Goal: Book appointment/travel/reservation

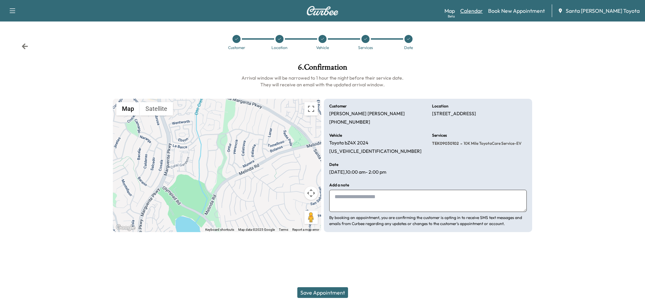
click at [483, 9] on link "Calendar" at bounding box center [471, 11] width 23 height 8
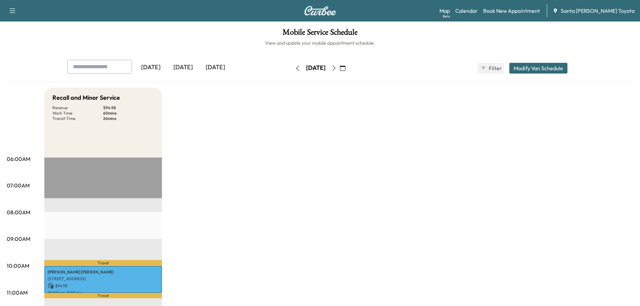
click at [337, 68] on icon "button" at bounding box center [333, 68] width 5 height 5
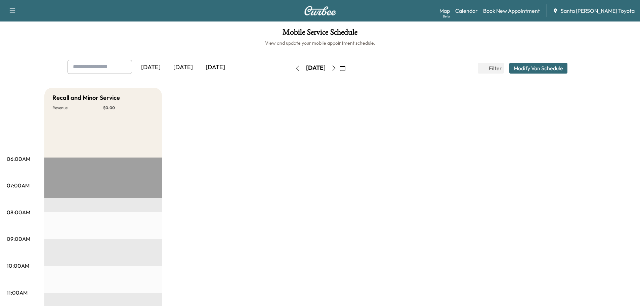
click at [337, 70] on icon "button" at bounding box center [333, 68] width 5 height 5
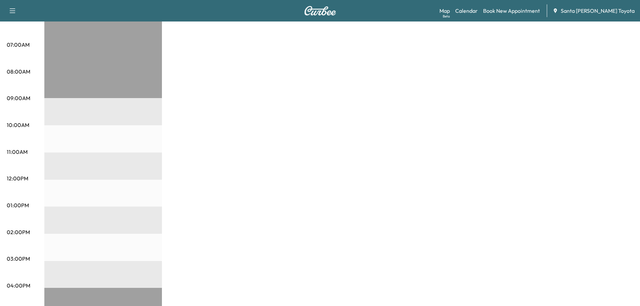
scroll to position [34, 0]
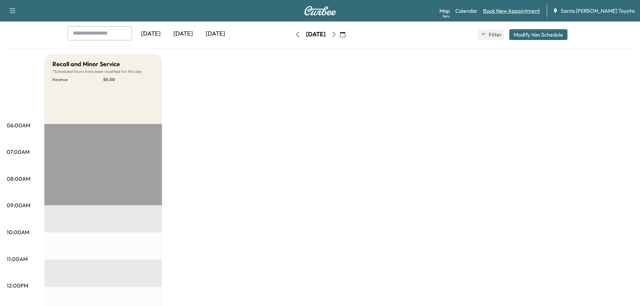
click at [538, 9] on link "Book New Appointment" at bounding box center [511, 11] width 57 height 8
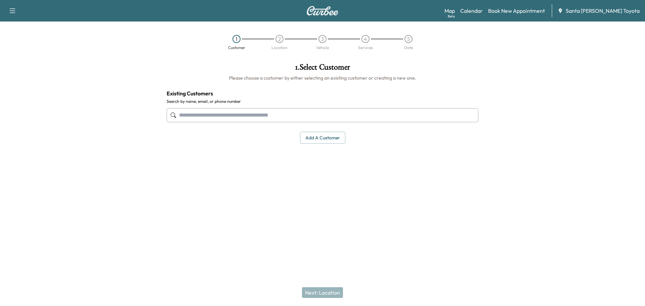
click at [225, 113] on input "text" at bounding box center [323, 115] width 312 height 14
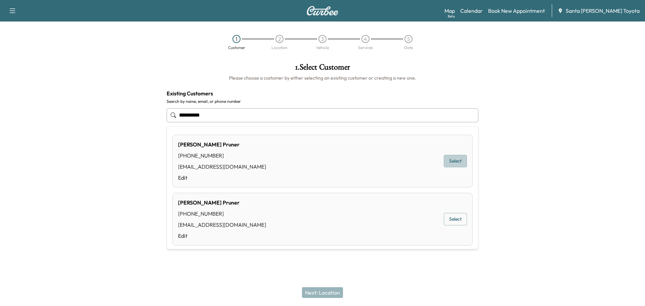
click at [457, 161] on button "Select" at bounding box center [455, 161] width 23 height 12
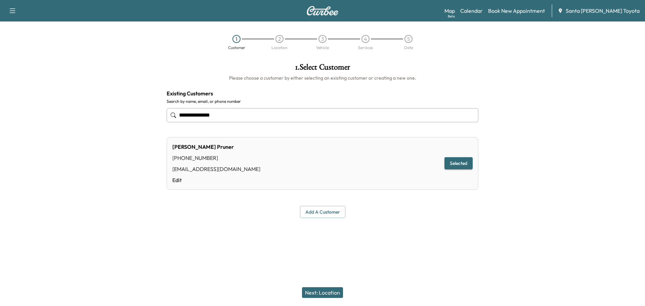
type input "**********"
click at [330, 286] on div "Next: Location" at bounding box center [322, 292] width 645 height 27
click at [330, 290] on button "Next: Location" at bounding box center [322, 292] width 41 height 11
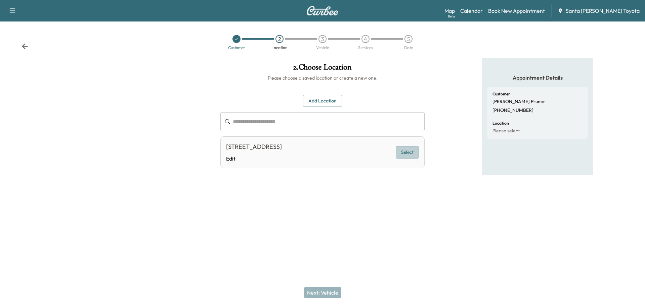
click at [405, 153] on button "Select" at bounding box center [407, 152] width 23 height 12
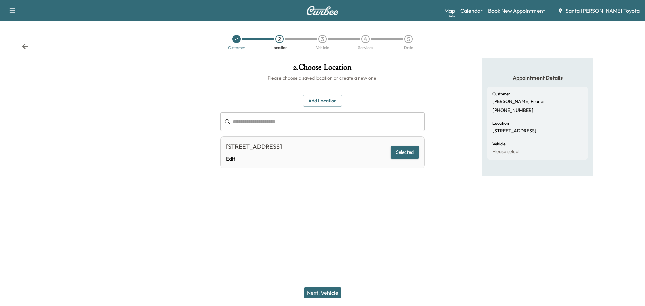
click at [325, 295] on button "Next: Vehicle" at bounding box center [322, 292] width 37 height 11
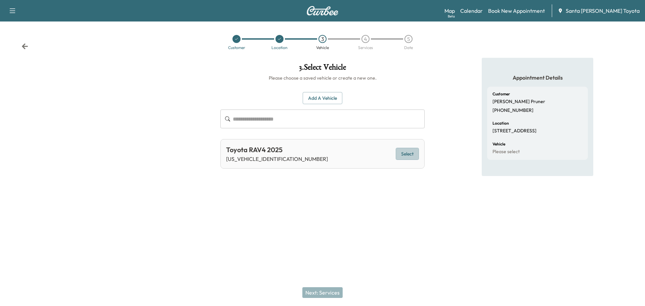
click at [405, 155] on button "Select" at bounding box center [407, 154] width 23 height 12
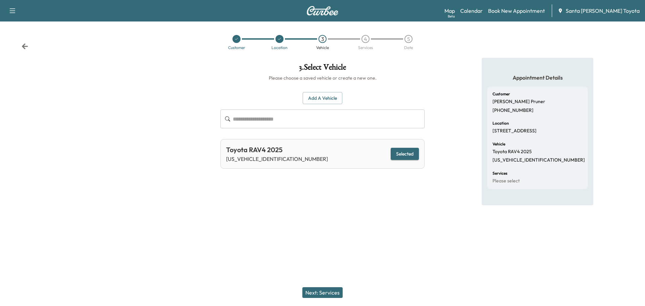
click at [331, 292] on button "Next: Services" at bounding box center [323, 292] width 40 height 11
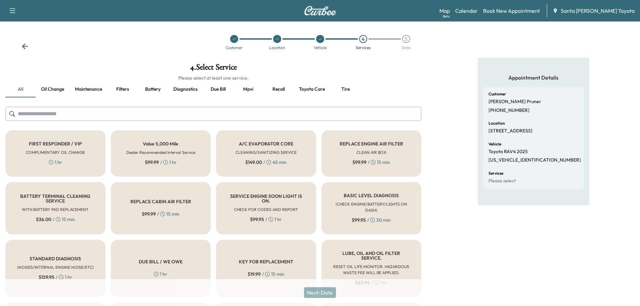
click at [119, 118] on input "text" at bounding box center [213, 114] width 416 height 14
click at [153, 114] on input "text" at bounding box center [213, 114] width 416 height 14
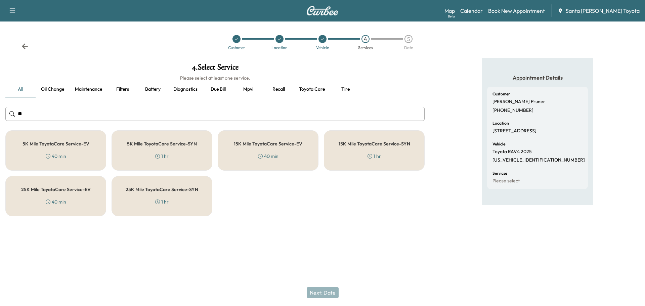
type input "**"
click at [171, 143] on h5 "5K Mile ToyotaCare Service-SYN" at bounding box center [162, 144] width 70 height 5
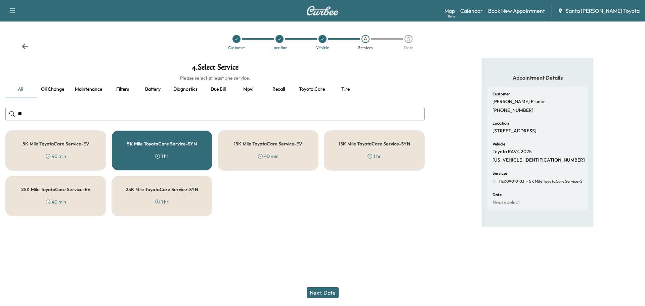
click at [331, 293] on button "Next: Date" at bounding box center [323, 292] width 32 height 11
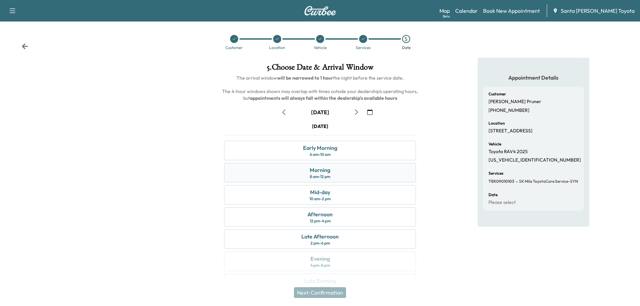
click at [327, 172] on div "Morning" at bounding box center [320, 170] width 21 height 8
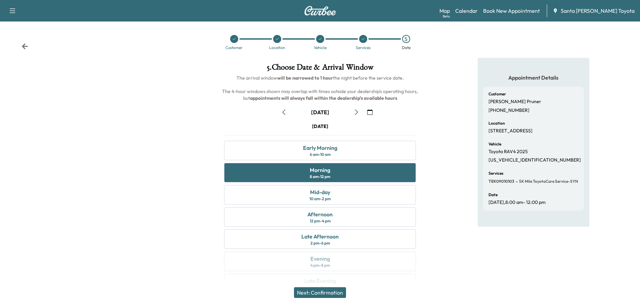
click at [322, 291] on button "Next: Confirmation" at bounding box center [320, 292] width 52 height 11
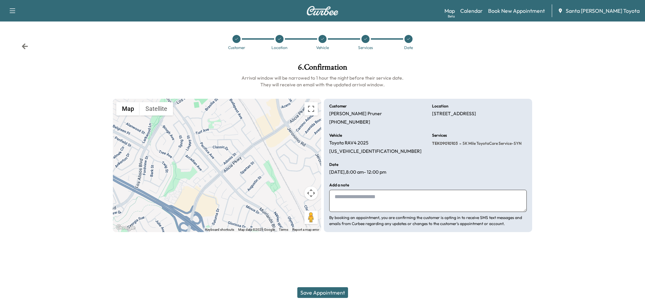
click at [315, 293] on button "Save Appointment" at bounding box center [322, 292] width 51 height 11
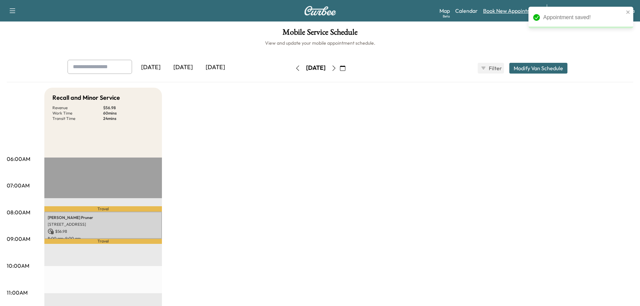
click at [521, 11] on link "Book New Appointment" at bounding box center [511, 11] width 57 height 8
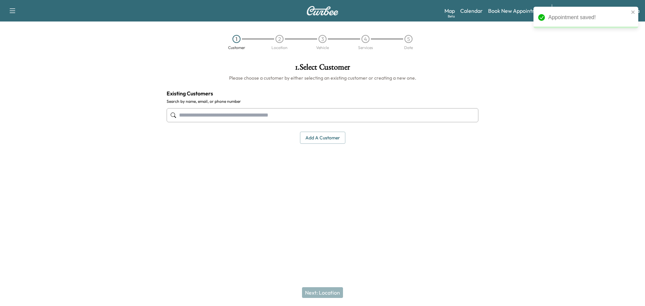
click at [241, 117] on input "text" at bounding box center [323, 115] width 312 height 14
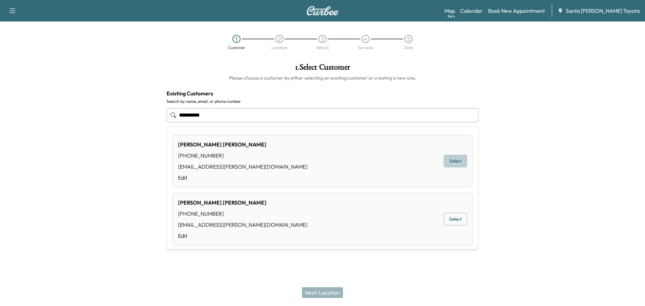
click at [453, 166] on button "Select" at bounding box center [455, 161] width 23 height 12
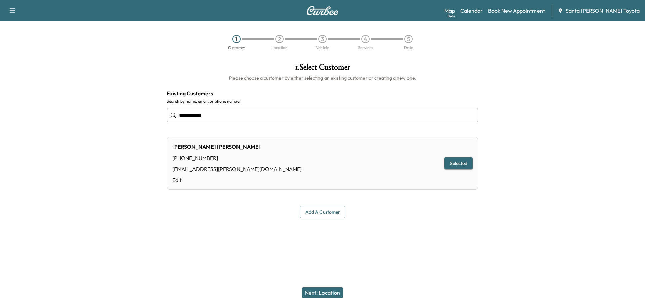
type input "**********"
click at [321, 293] on button "Next: Location" at bounding box center [322, 292] width 41 height 11
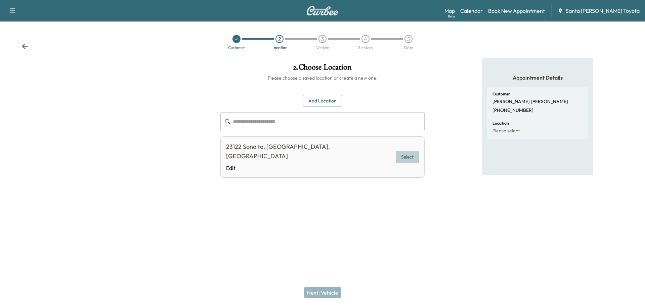
click at [406, 151] on button "Select" at bounding box center [407, 157] width 23 height 12
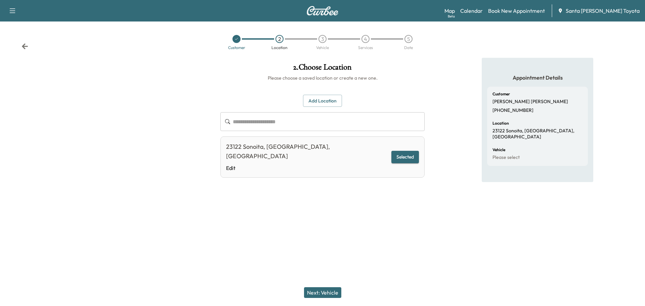
click at [335, 293] on button "Next: Vehicle" at bounding box center [322, 292] width 37 height 11
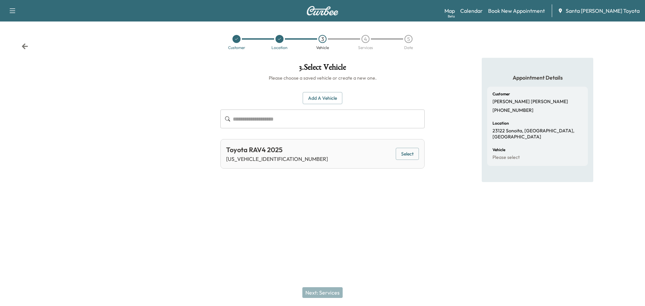
click at [404, 152] on button "Select" at bounding box center [407, 154] width 23 height 12
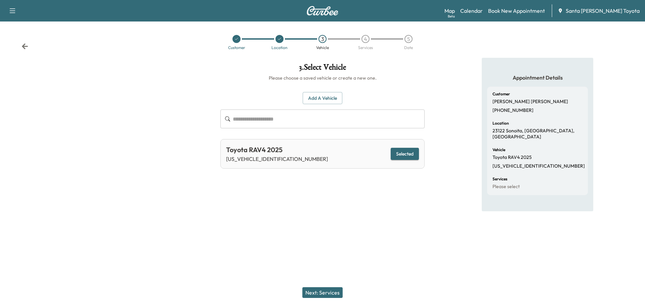
click at [324, 291] on button "Next: Services" at bounding box center [323, 292] width 40 height 11
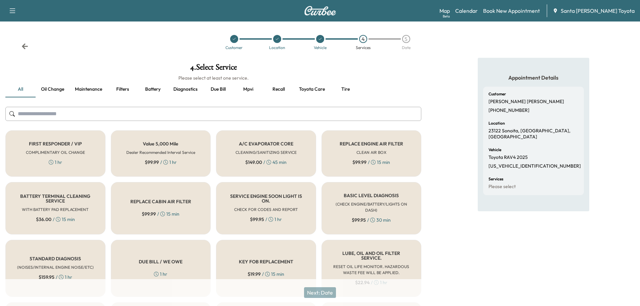
click at [113, 115] on input "text" at bounding box center [213, 114] width 416 height 14
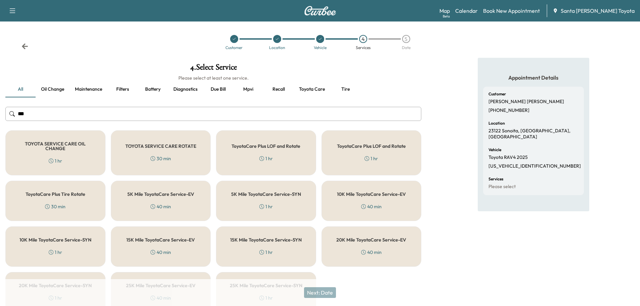
type input "***"
click at [322, 38] on icon at bounding box center [320, 39] width 3 height 2
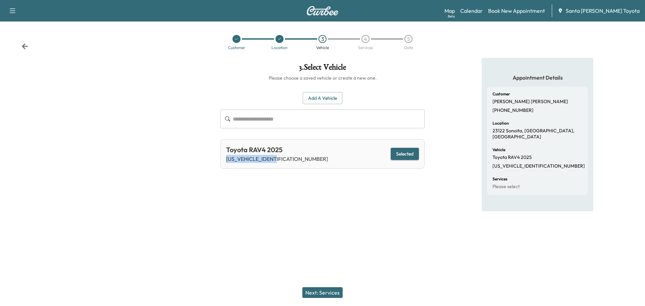
drag, startPoint x: 281, startPoint y: 159, endPoint x: 225, endPoint y: 163, distance: 56.3
click at [225, 163] on div "Toyota RAV4 2025 [US_VEHICLE_IDENTIFICATION_NUMBER] Selected" at bounding box center [322, 154] width 204 height 30
copy p "[US_VEHICLE_IDENTIFICATION_NUMBER]"
click at [327, 293] on button "Next: Services" at bounding box center [323, 292] width 40 height 11
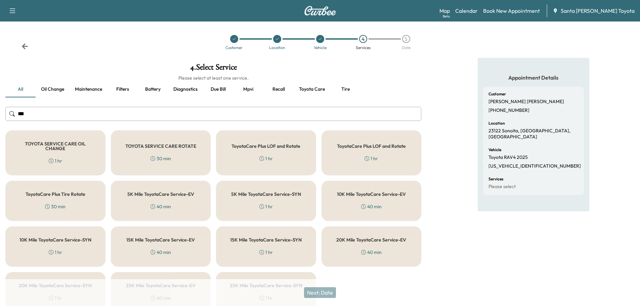
click at [272, 199] on div "5K Mile ToyotaCare Service-SYN 1 hr" at bounding box center [266, 201] width 100 height 40
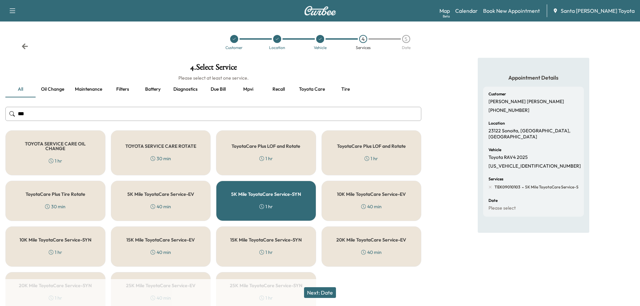
click at [317, 296] on button "Next: Date" at bounding box center [320, 292] width 32 height 11
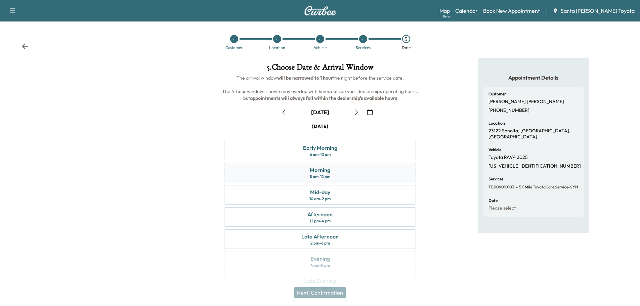
click at [289, 177] on div "Morning 8 am - 12 pm" at bounding box center [320, 172] width 192 height 19
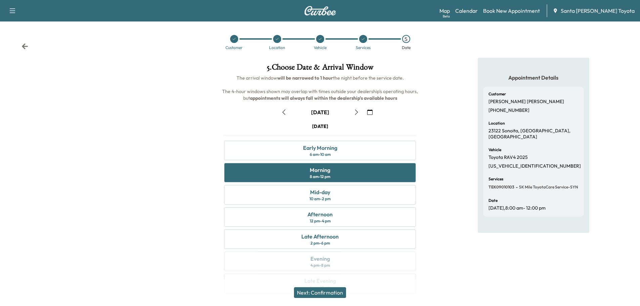
click at [338, 293] on button "Next: Confirmation" at bounding box center [320, 292] width 52 height 11
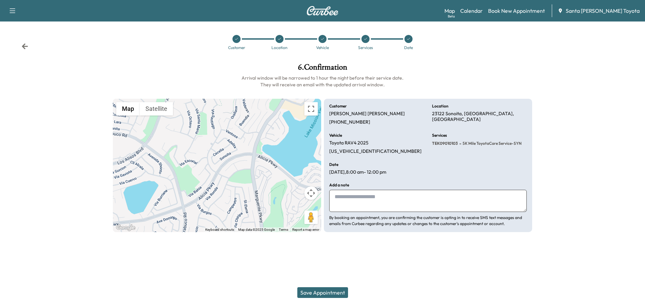
click at [335, 296] on button "Save Appointment" at bounding box center [322, 292] width 51 height 11
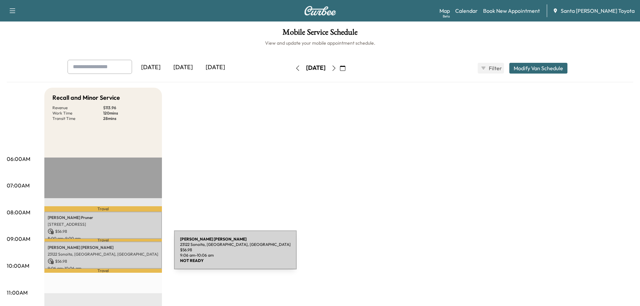
click at [124, 254] on p "23122 Sonoita, [GEOGRAPHIC_DATA], [GEOGRAPHIC_DATA]" at bounding box center [103, 254] width 111 height 5
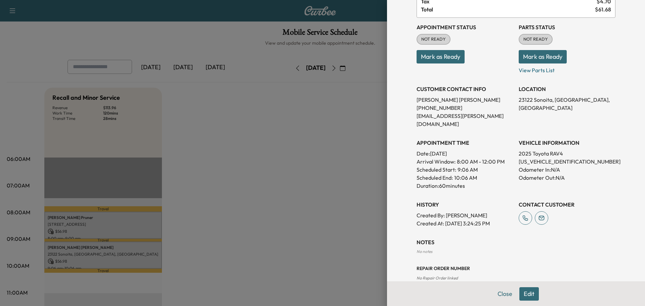
scroll to position [97, 0]
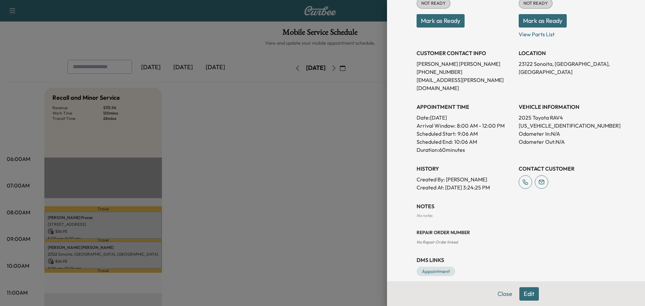
click at [521, 293] on button "Edit" at bounding box center [529, 293] width 19 height 13
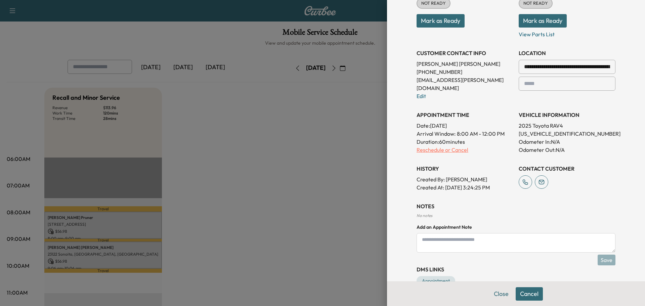
click at [451, 146] on p "Reschedule or Cancel" at bounding box center [465, 150] width 97 height 8
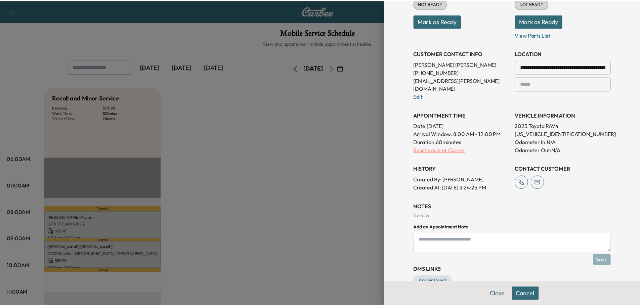
scroll to position [0, 0]
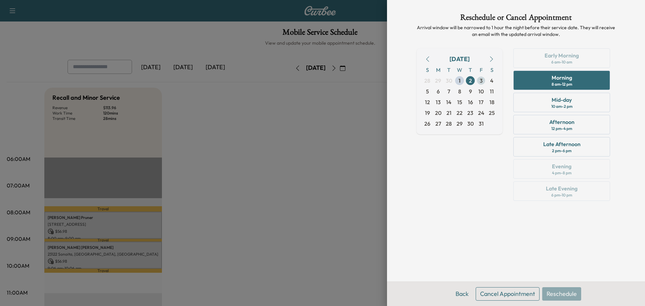
click at [483, 83] on span "3" at bounding box center [481, 81] width 3 height 8
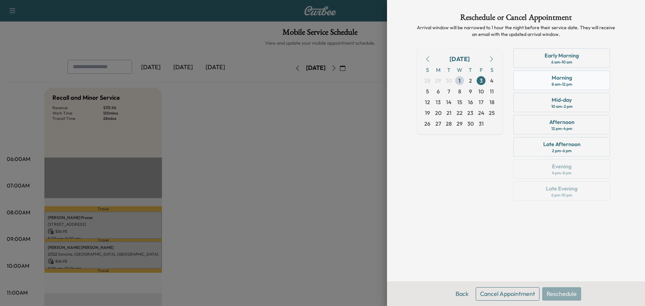
click at [563, 83] on div "8 am - 12 pm" at bounding box center [562, 84] width 21 height 5
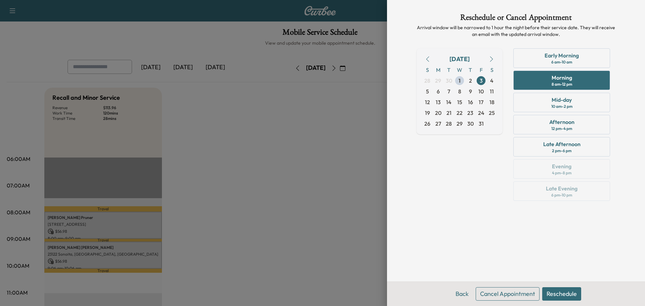
click at [564, 292] on button "Reschedule" at bounding box center [562, 293] width 39 height 13
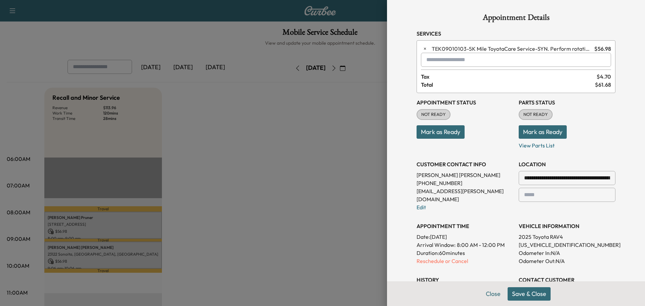
click at [520, 291] on button "Save & Close" at bounding box center [529, 293] width 43 height 13
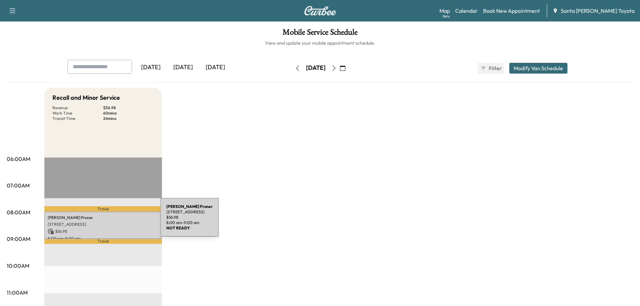
click at [110, 222] on p "[STREET_ADDRESS]" at bounding box center [103, 224] width 111 height 5
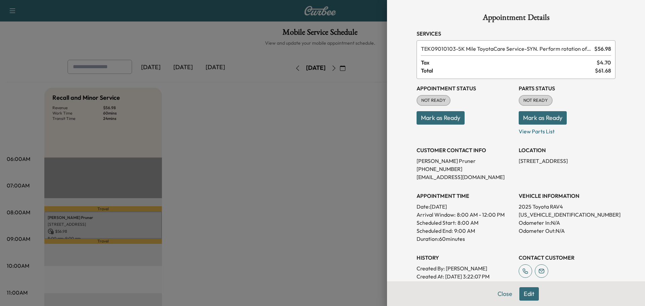
click at [520, 295] on button "Edit" at bounding box center [529, 293] width 19 height 13
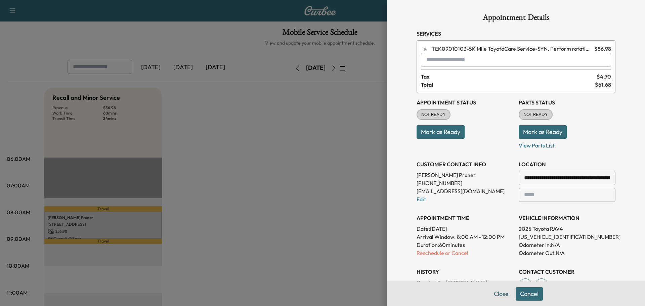
click at [457, 255] on p "Reschedule or Cancel" at bounding box center [465, 253] width 97 height 8
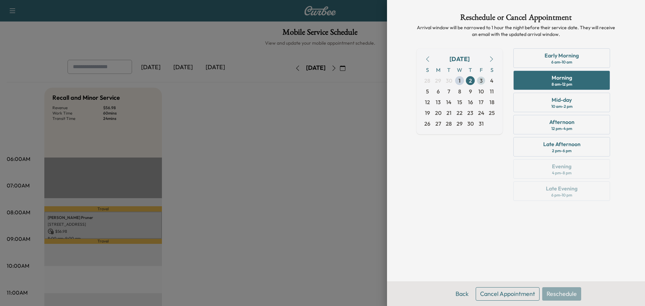
click at [479, 80] on span "3" at bounding box center [481, 80] width 11 height 11
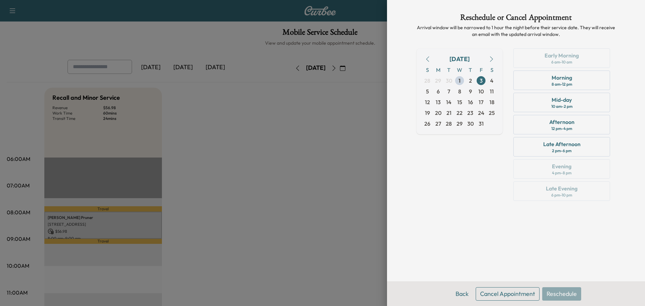
click at [552, 84] on div "8 am - 12 pm" at bounding box center [562, 84] width 21 height 5
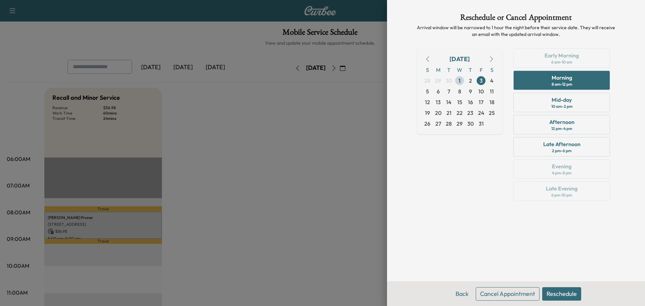
click at [569, 295] on button "Reschedule" at bounding box center [562, 293] width 39 height 13
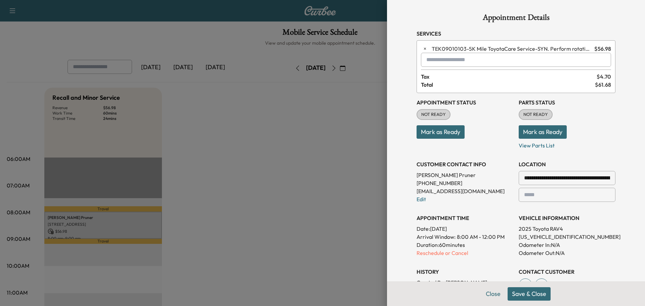
click at [530, 295] on button "Save & Close" at bounding box center [529, 293] width 43 height 13
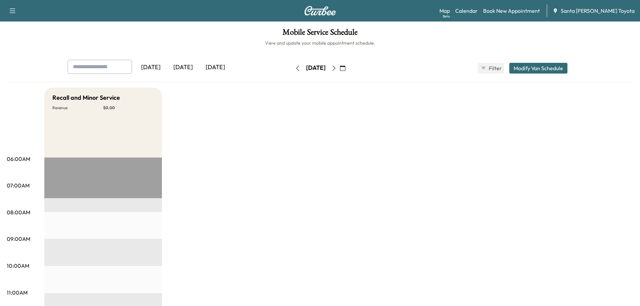
click at [337, 68] on icon "button" at bounding box center [333, 68] width 5 height 5
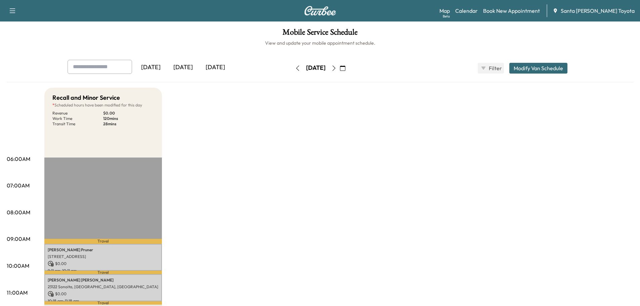
click at [346, 69] on icon "button" at bounding box center [342, 68] width 5 height 5
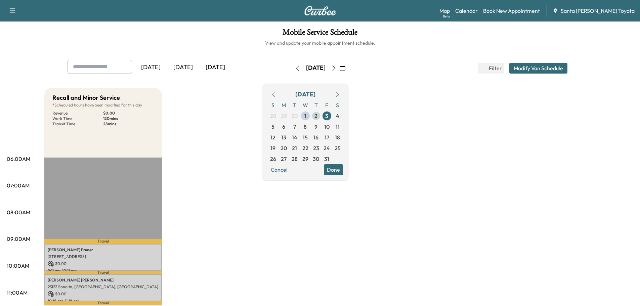
click at [322, 116] on span "2" at bounding box center [316, 116] width 11 height 11
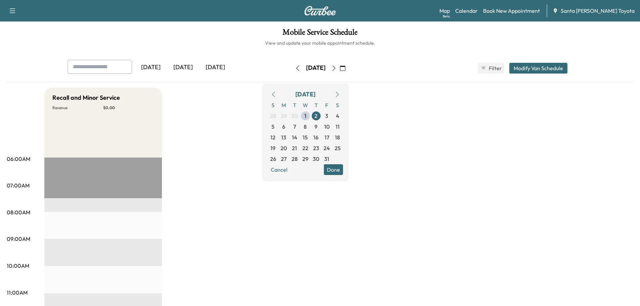
click at [531, 72] on button "Modify Van Schedule" at bounding box center [539, 68] width 58 height 11
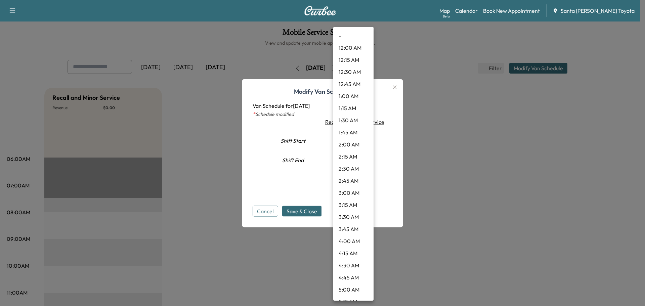
drag, startPoint x: 362, startPoint y: 138, endPoint x: 360, endPoint y: 142, distance: 3.8
click at [362, 138] on body "Support Log Out Map Beta Calendar Book New Appointment Santa [PERSON_NAME] Toyo…" at bounding box center [322, 153] width 645 height 306
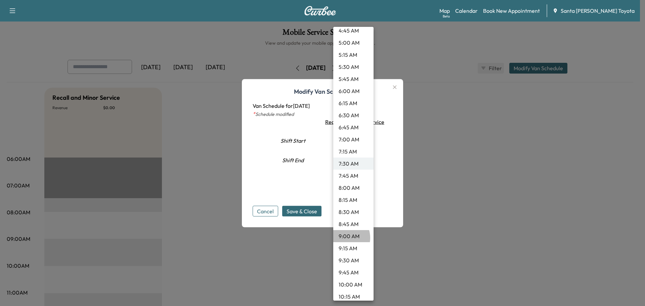
click at [344, 238] on li "9:00 AM" at bounding box center [353, 236] width 40 height 12
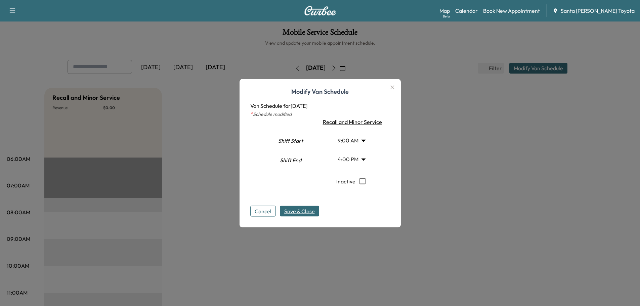
click at [307, 210] on span "Save & Close" at bounding box center [299, 211] width 31 height 8
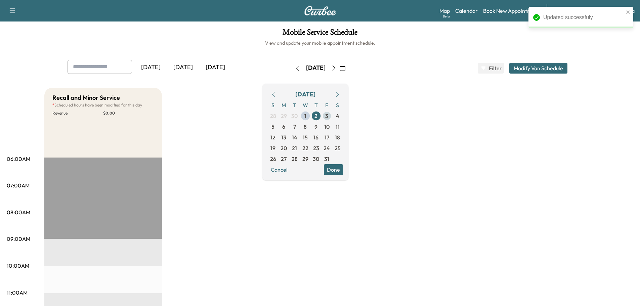
click at [328, 115] on span "3" at bounding box center [326, 116] width 3 height 8
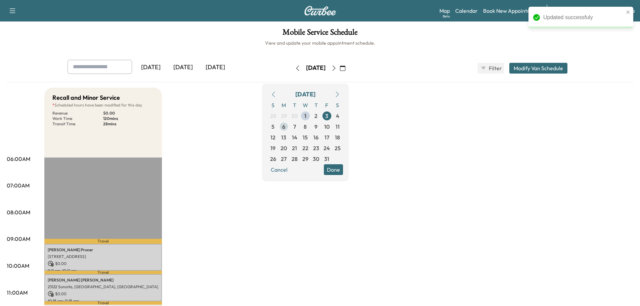
click at [289, 127] on span "6" at bounding box center [284, 126] width 11 height 11
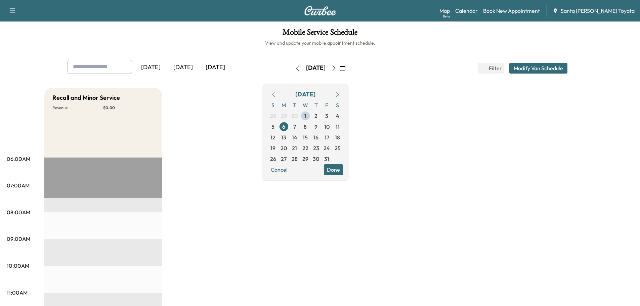
click at [521, 69] on button "Modify Van Schedule" at bounding box center [539, 68] width 58 height 11
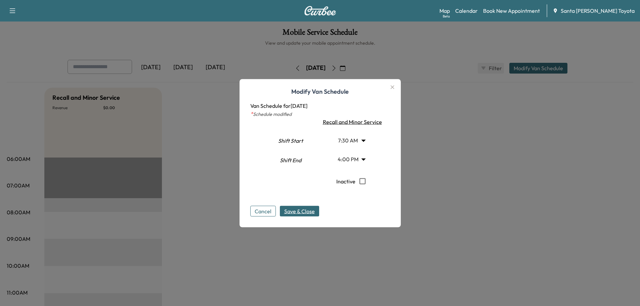
click at [354, 140] on body "Support Log Out Map Beta Calendar Book New Appointment Santa [PERSON_NAME] Toyo…" at bounding box center [320, 153] width 640 height 306
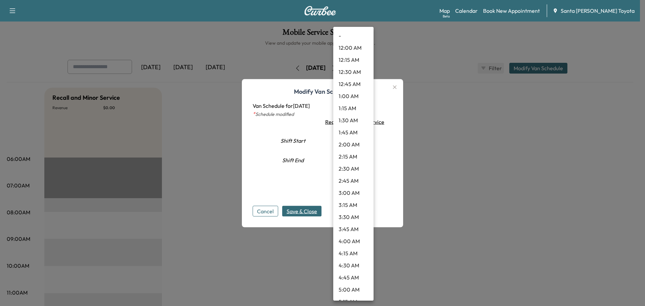
scroll to position [247, 0]
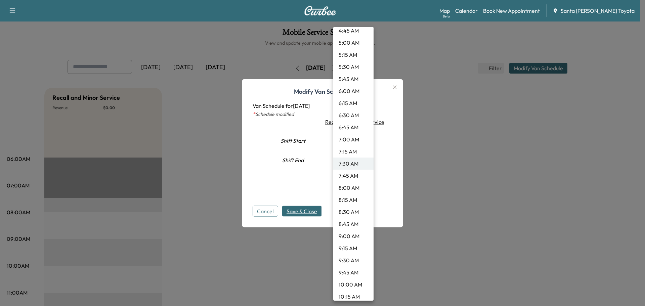
click at [350, 233] on li "9:00 AM" at bounding box center [353, 236] width 40 height 12
type input "*"
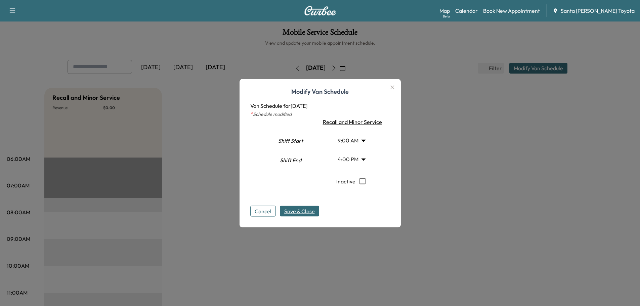
click at [313, 213] on span "Save & Close" at bounding box center [299, 211] width 31 height 8
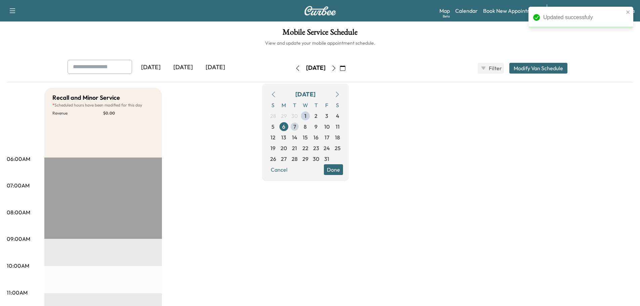
click at [296, 126] on span "7" at bounding box center [294, 127] width 3 height 8
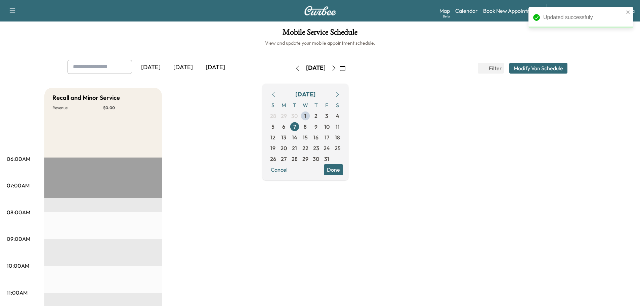
click at [521, 64] on button "Modify Van Schedule" at bounding box center [539, 68] width 58 height 11
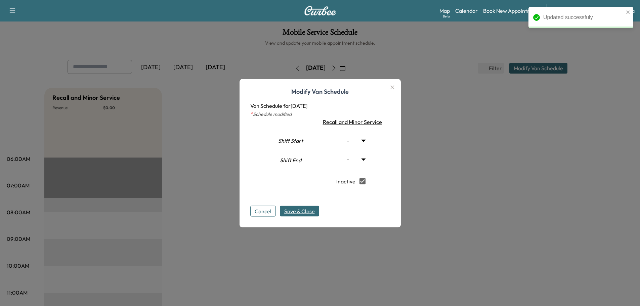
click at [304, 216] on button "Save & Close" at bounding box center [299, 211] width 39 height 11
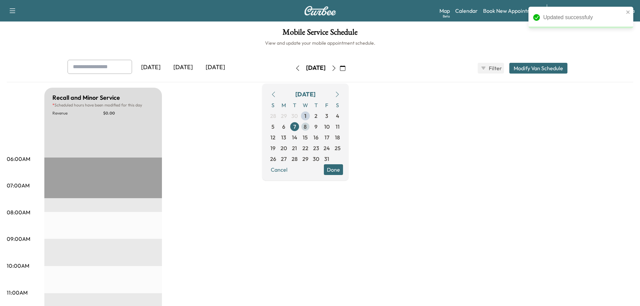
click at [307, 125] on span "8" at bounding box center [305, 127] width 3 height 8
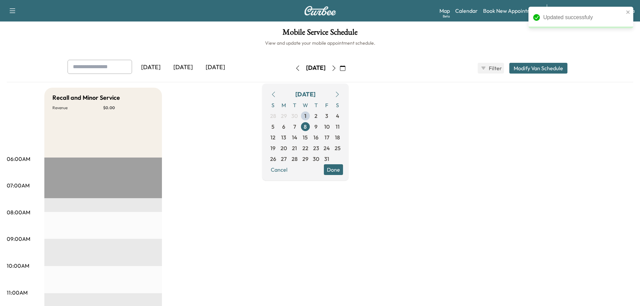
click at [528, 69] on button "Modify Van Schedule" at bounding box center [539, 68] width 58 height 11
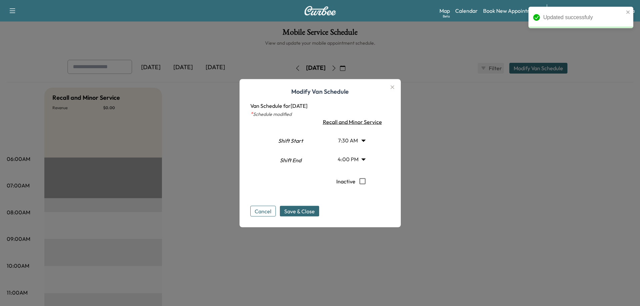
click at [353, 141] on body "Updated successfuly Support Log Out Map Beta Calendar Book New Appointment Sant…" at bounding box center [320, 153] width 640 height 306
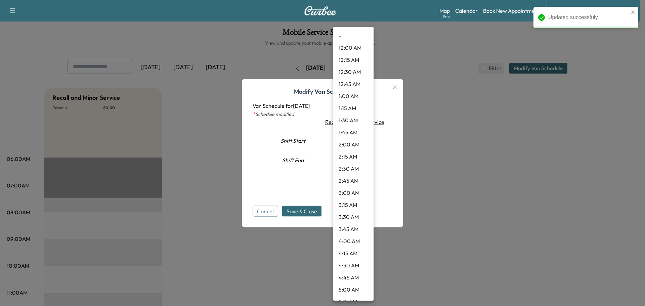
scroll to position [247, 0]
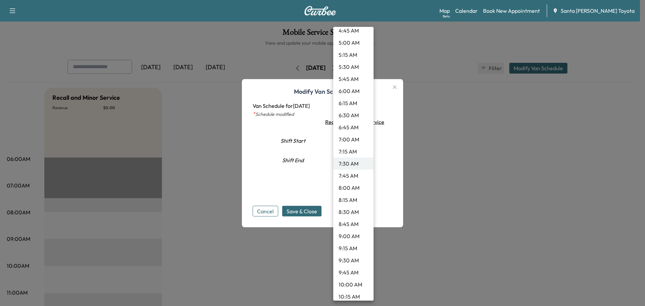
click at [346, 233] on li "9:00 AM" at bounding box center [353, 236] width 40 height 12
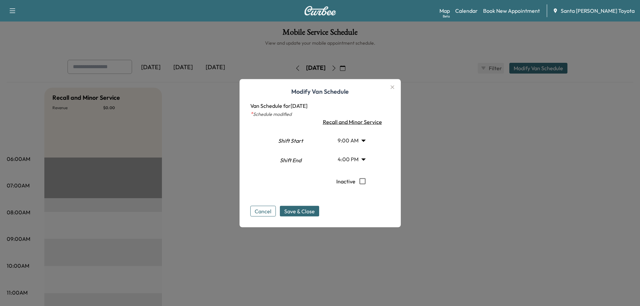
click at [318, 216] on div "Modify Van Schedule Van Schedule for [DATE] * Schedule modified Shift Start Shi…" at bounding box center [320, 153] width 161 height 148
click at [318, 215] on button "Save & Close" at bounding box center [299, 211] width 39 height 11
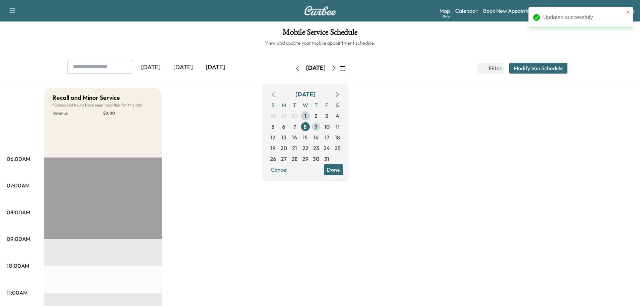
click at [318, 125] on span "9" at bounding box center [316, 127] width 3 height 8
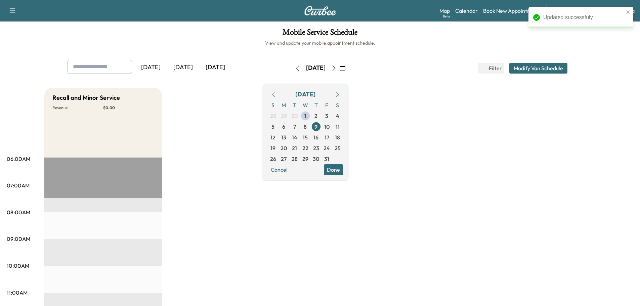
click at [551, 71] on button "Modify Van Schedule" at bounding box center [539, 68] width 58 height 11
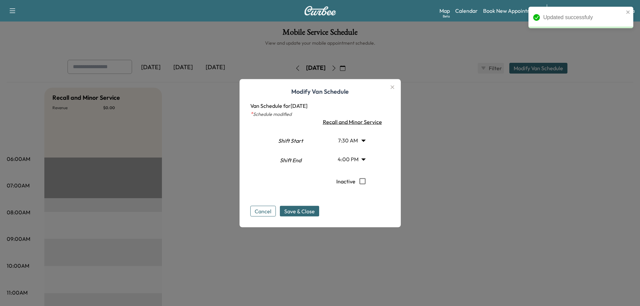
click at [352, 139] on body "Updated successfuly Support Log Out Map Beta Calendar Book New Appointment Sant…" at bounding box center [320, 153] width 640 height 306
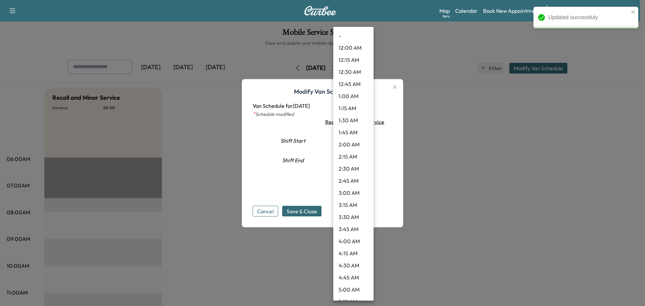
scroll to position [247, 0]
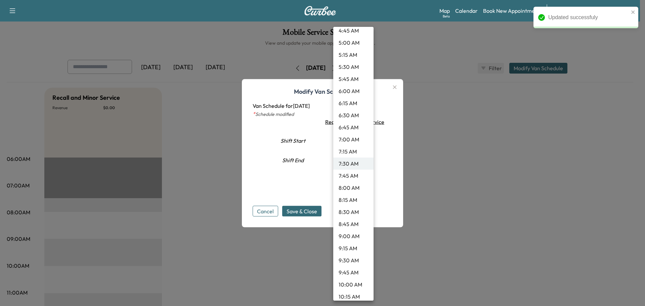
click at [348, 238] on li "9:00 AM" at bounding box center [353, 236] width 40 height 12
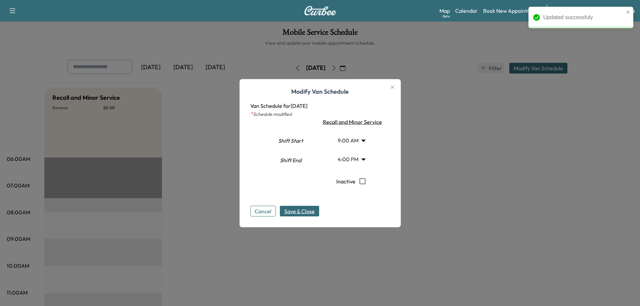
click at [308, 211] on span "Save & Close" at bounding box center [299, 211] width 31 height 8
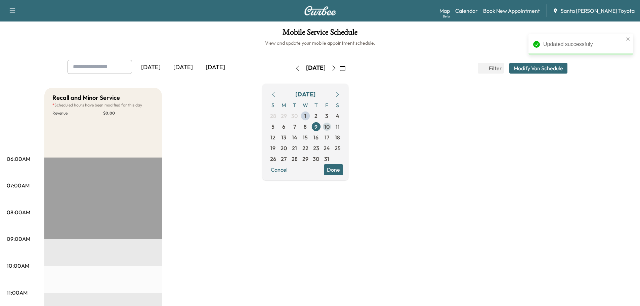
click at [330, 128] on span "10" at bounding box center [326, 127] width 5 height 8
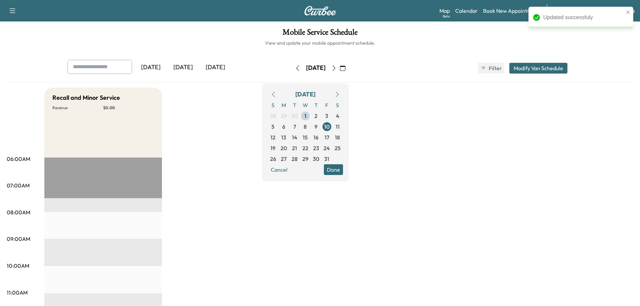
click at [552, 72] on button "Modify Van Schedule" at bounding box center [539, 68] width 58 height 11
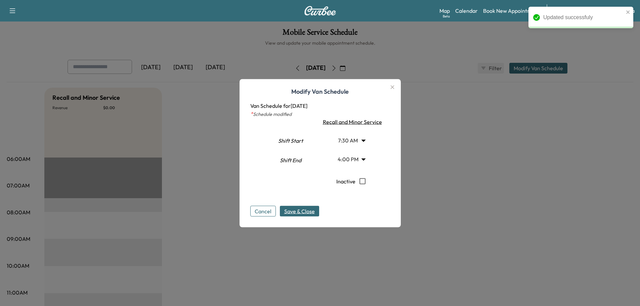
click at [360, 140] on body "Updated successfuly Support Log Out Map Beta Calendar Book New Appointment Sant…" at bounding box center [320, 153] width 640 height 306
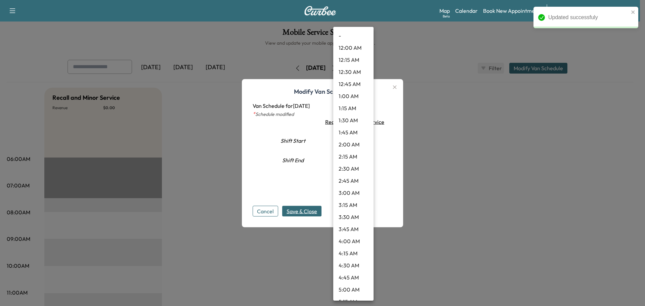
scroll to position [247, 0]
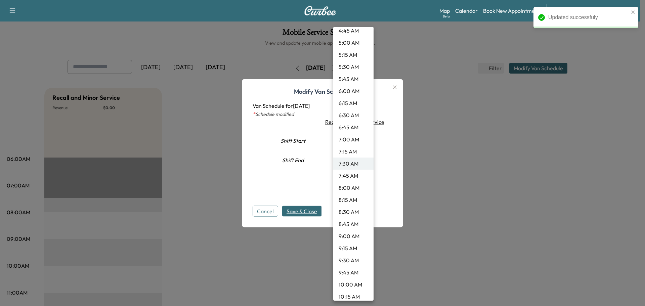
click at [347, 237] on li "9:00 AM" at bounding box center [353, 236] width 40 height 12
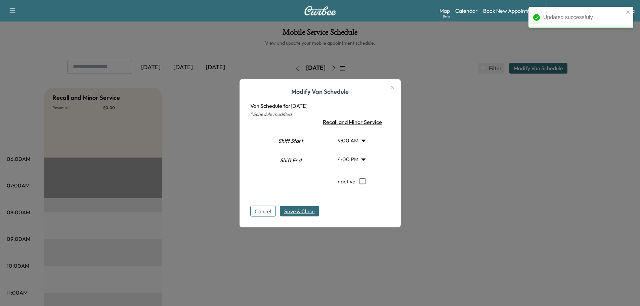
click at [315, 208] on span "Save & Close" at bounding box center [299, 211] width 31 height 8
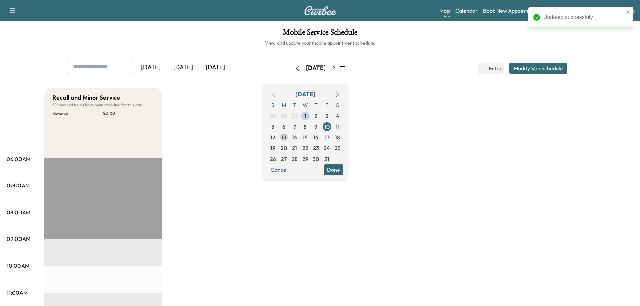
click at [286, 137] on span "13" at bounding box center [283, 137] width 5 height 8
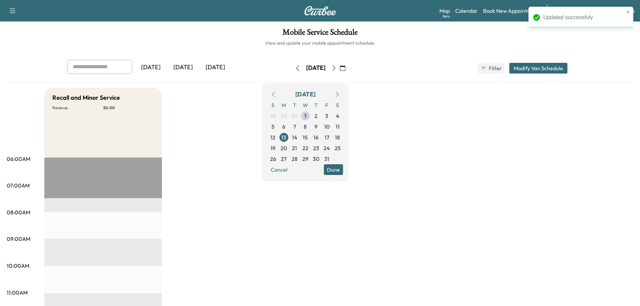
click at [539, 68] on button "Modify Van Schedule" at bounding box center [539, 68] width 58 height 11
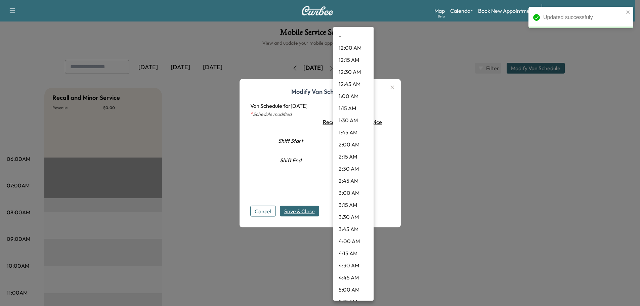
click at [355, 139] on body "Updated successfuly Support Log Out Map Beta Calendar Book New Appointment Sant…" at bounding box center [320, 153] width 640 height 306
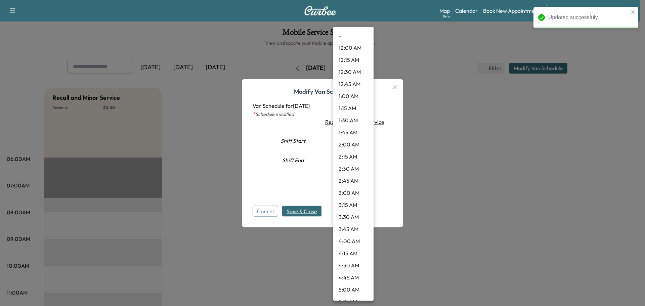
scroll to position [247, 0]
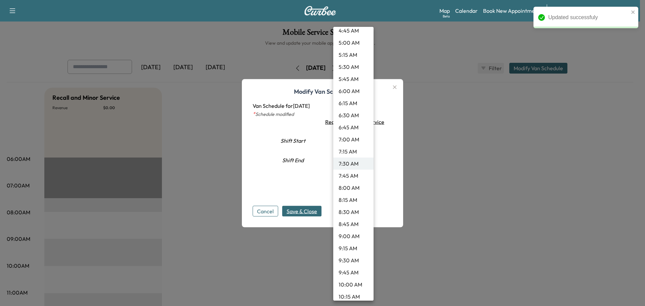
click at [348, 235] on li "9:00 AM" at bounding box center [353, 236] width 40 height 12
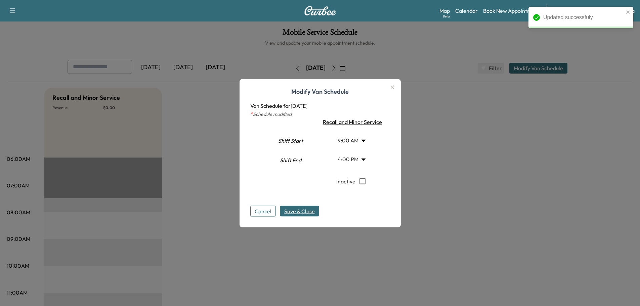
click at [304, 209] on span "Save & Close" at bounding box center [299, 211] width 31 height 8
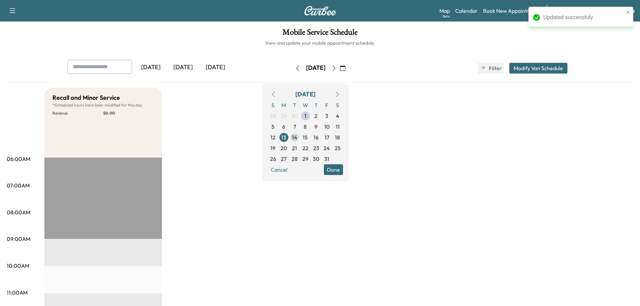
click at [297, 137] on span "14" at bounding box center [294, 137] width 5 height 8
type input "***"
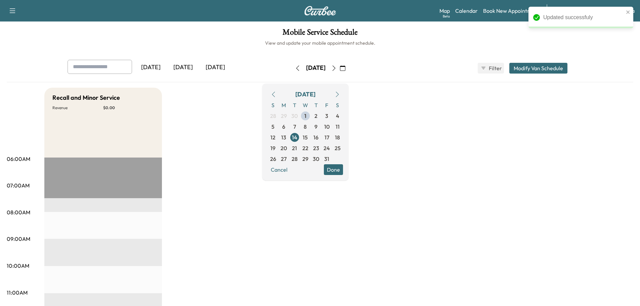
click at [542, 71] on button "Modify Van Schedule" at bounding box center [539, 68] width 58 height 11
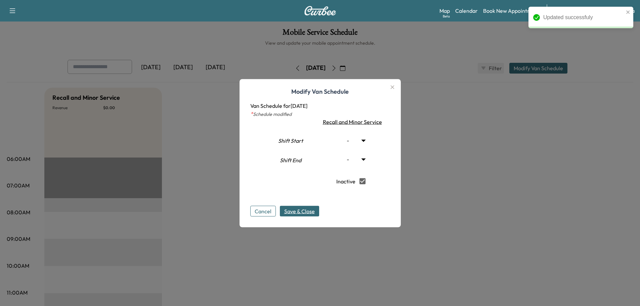
click at [314, 208] on span "Save & Close" at bounding box center [299, 211] width 31 height 8
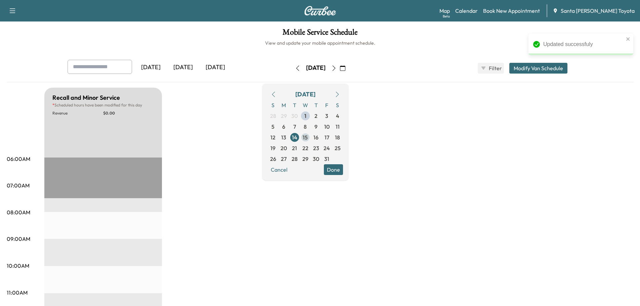
click at [308, 137] on span "15" at bounding box center [305, 137] width 5 height 8
type input "***"
type input "**"
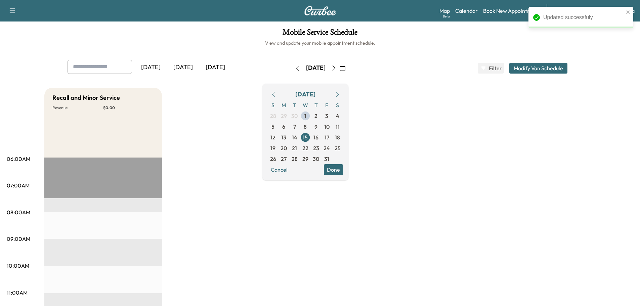
click at [536, 73] on button "Modify Van Schedule" at bounding box center [539, 68] width 58 height 11
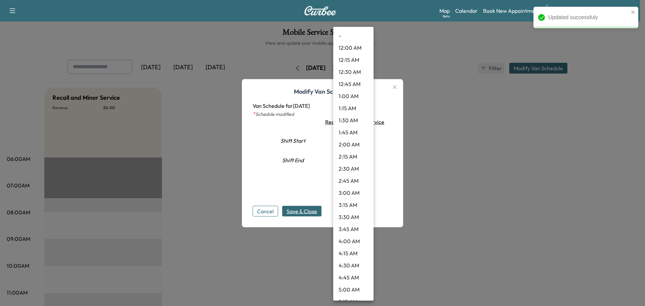
click at [356, 138] on body "Updated successfuly Support Log Out Map Beta Calendar Book New Appointment Sant…" at bounding box center [322, 153] width 645 height 306
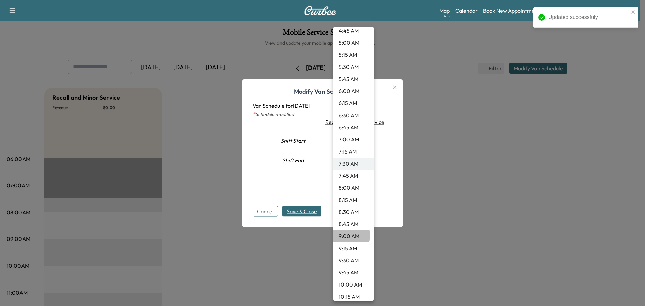
click at [344, 236] on li "9:00 AM" at bounding box center [353, 236] width 40 height 12
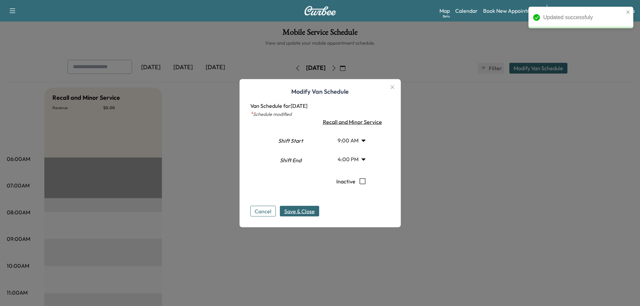
click at [300, 211] on span "Save & Close" at bounding box center [299, 211] width 31 height 8
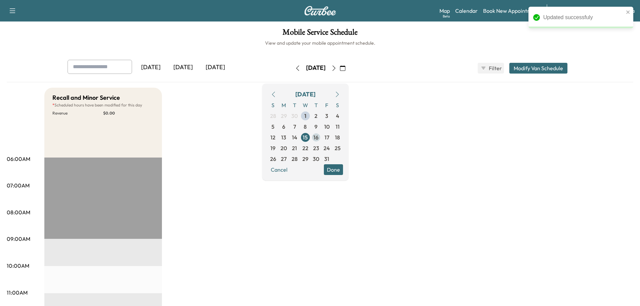
click at [319, 137] on span "16" at bounding box center [316, 137] width 5 height 8
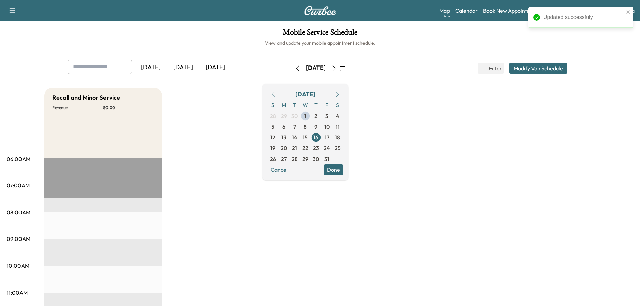
click at [550, 72] on button "Modify Van Schedule" at bounding box center [539, 68] width 58 height 11
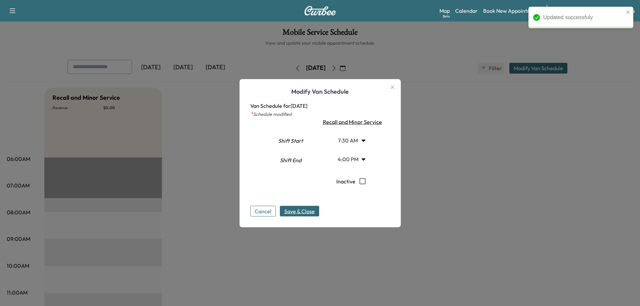
click at [349, 137] on body "Updated successfuly Support Log Out Map Beta Calendar Book New Appointment Sant…" at bounding box center [320, 153] width 640 height 306
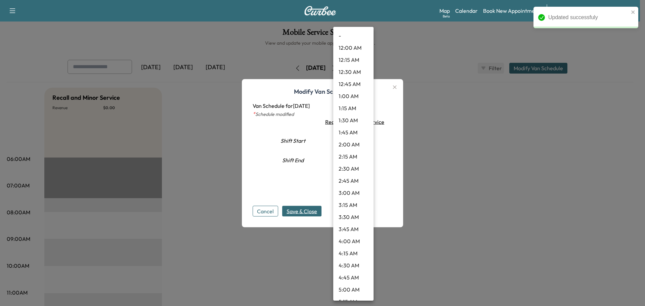
scroll to position [247, 0]
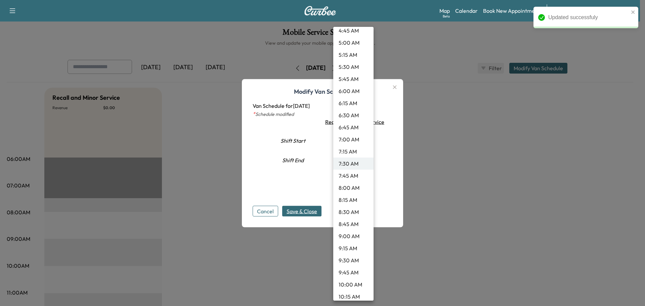
click at [347, 234] on li "9:00 AM" at bounding box center [353, 236] width 40 height 12
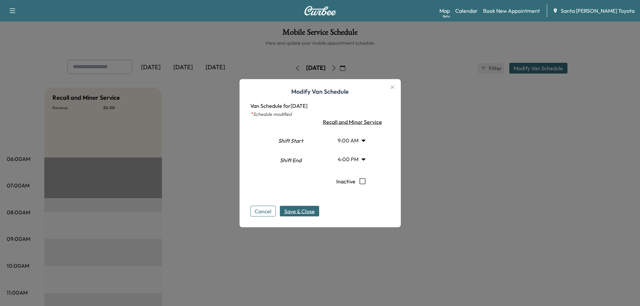
click at [312, 211] on span "Save & Close" at bounding box center [299, 211] width 31 height 8
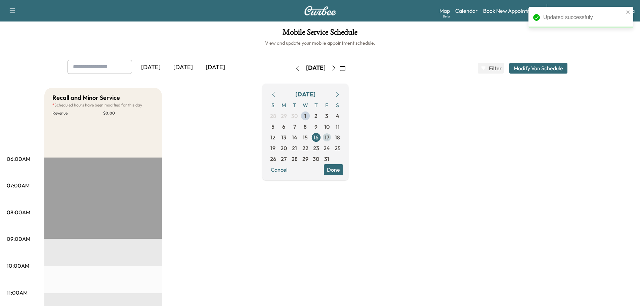
click at [329, 136] on span "17" at bounding box center [327, 137] width 5 height 8
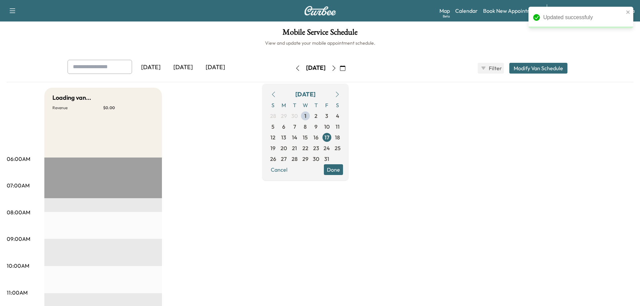
click at [530, 69] on button "Modify Van Schedule" at bounding box center [539, 68] width 58 height 11
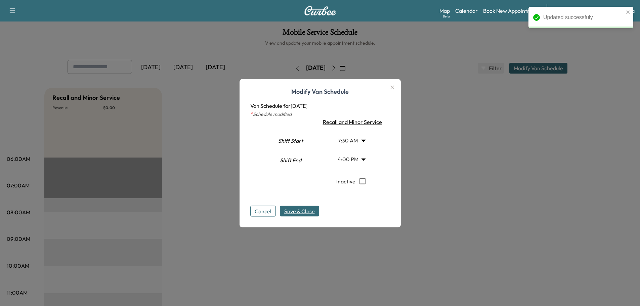
click at [350, 142] on body "Updated successfuly Support Log Out Map Beta Calendar Book New Appointment Sant…" at bounding box center [320, 153] width 640 height 306
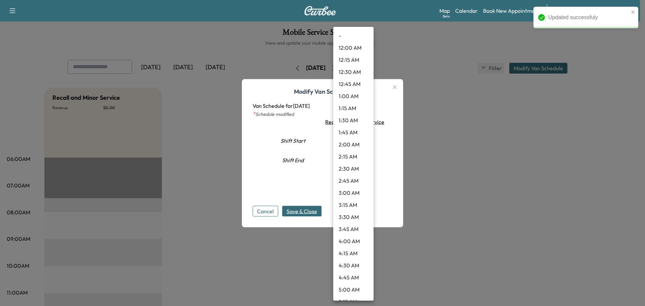
scroll to position [247, 0]
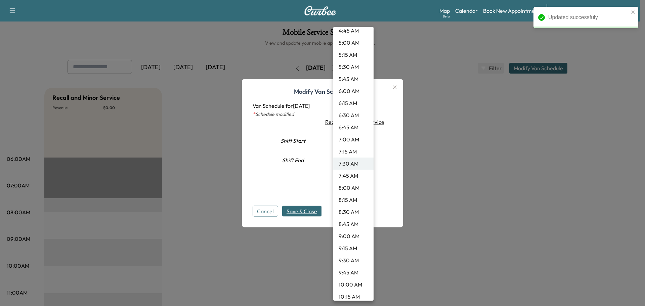
click at [350, 235] on li "9:00 AM" at bounding box center [353, 236] width 40 height 12
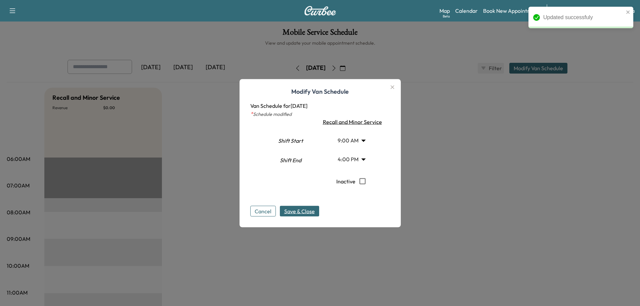
click at [301, 212] on span "Save & Close" at bounding box center [299, 211] width 31 height 8
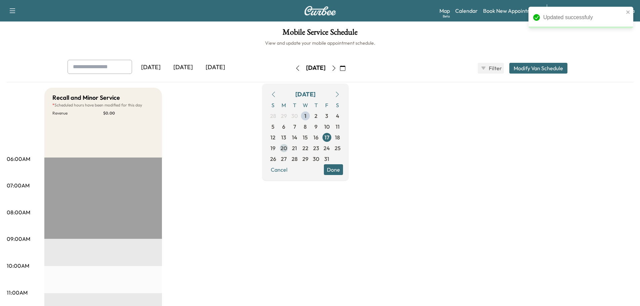
click at [287, 151] on span "20" at bounding box center [284, 148] width 6 height 8
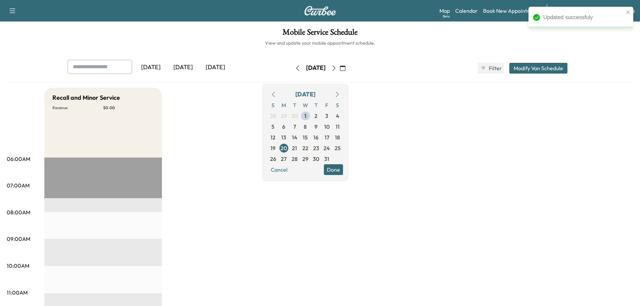
click at [521, 68] on button "Modify Van Schedule" at bounding box center [539, 68] width 58 height 11
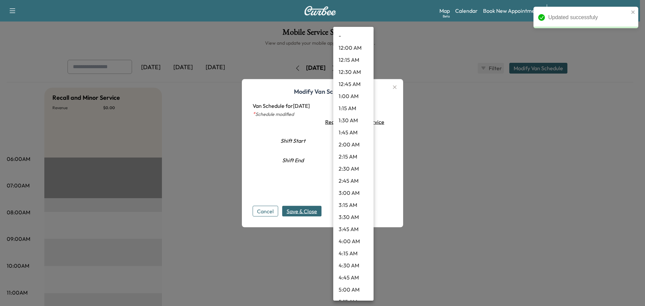
click at [361, 144] on body "Updated successfuly Support Log Out Map Beta Calendar Book New Appointment Sant…" at bounding box center [322, 153] width 645 height 306
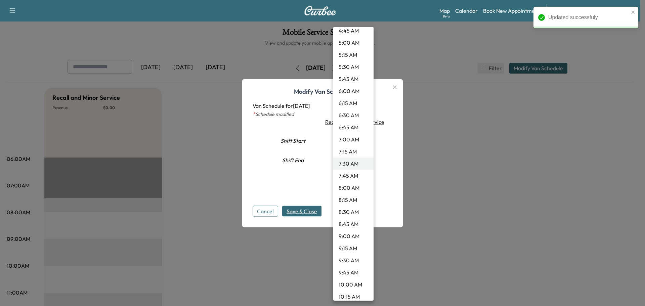
click at [354, 239] on li "9:00 AM" at bounding box center [353, 236] width 40 height 12
type input "*"
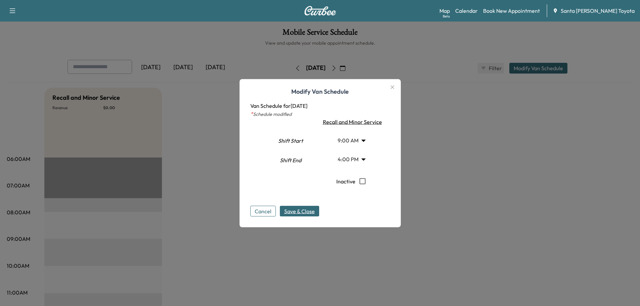
click at [313, 208] on span "Save & Close" at bounding box center [299, 211] width 31 height 8
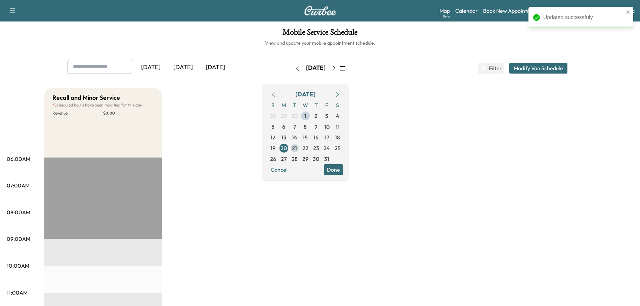
click at [297, 147] on span "21" at bounding box center [294, 148] width 5 height 8
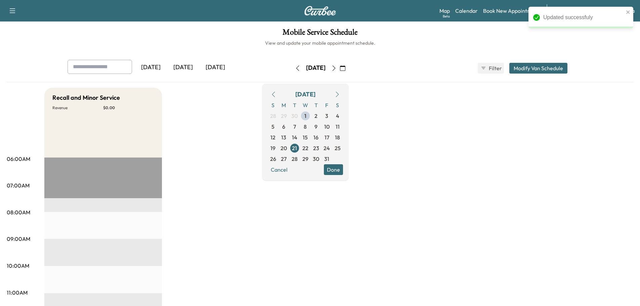
click at [557, 70] on button "Modify Van Schedule" at bounding box center [539, 68] width 58 height 11
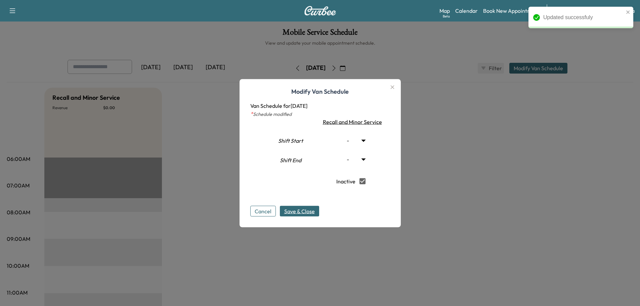
click at [312, 213] on span "Save & Close" at bounding box center [299, 211] width 31 height 8
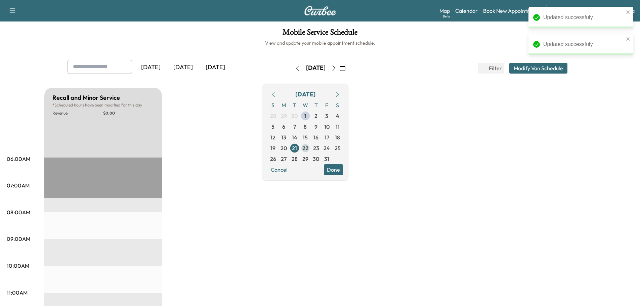
click at [309, 150] on span "22" at bounding box center [306, 148] width 6 height 8
type input "***"
type input "**"
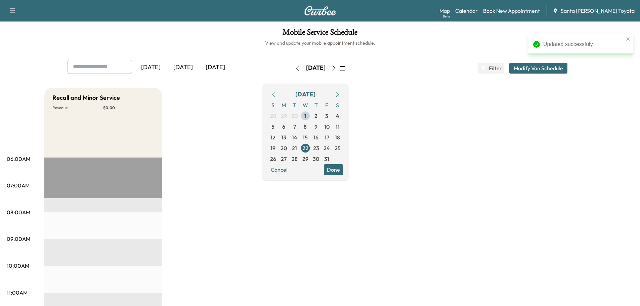
click at [548, 72] on button "Modify Van Schedule" at bounding box center [539, 68] width 58 height 11
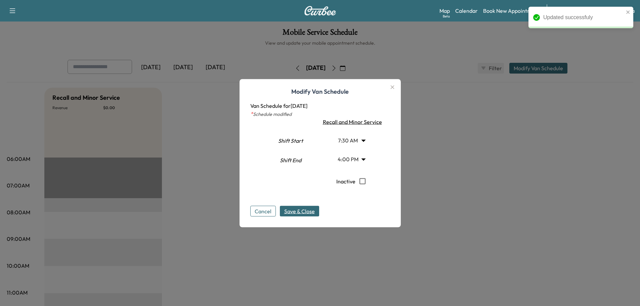
click at [350, 142] on body "Updated successfuly Support Log Out Map Beta Calendar Book New Appointment Sant…" at bounding box center [320, 153] width 640 height 306
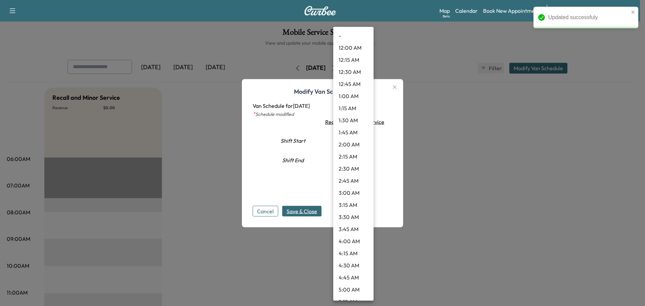
scroll to position [247, 0]
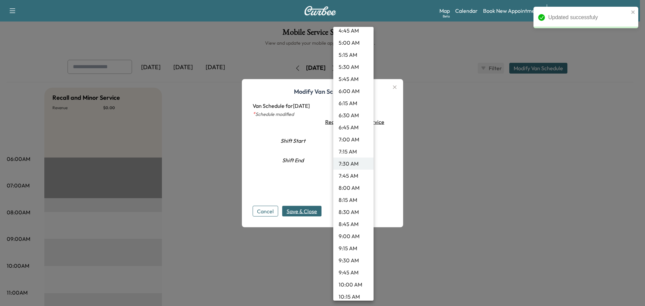
click at [348, 238] on li "9:00 AM" at bounding box center [353, 236] width 40 height 12
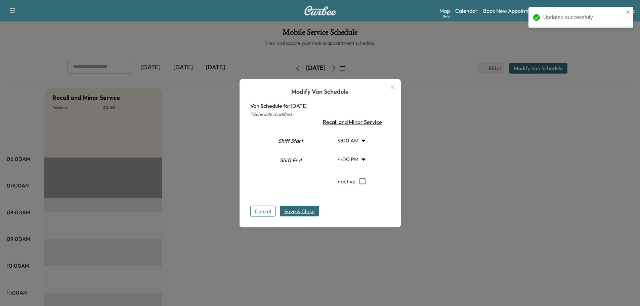
click at [309, 214] on span "Save & Close" at bounding box center [299, 211] width 31 height 8
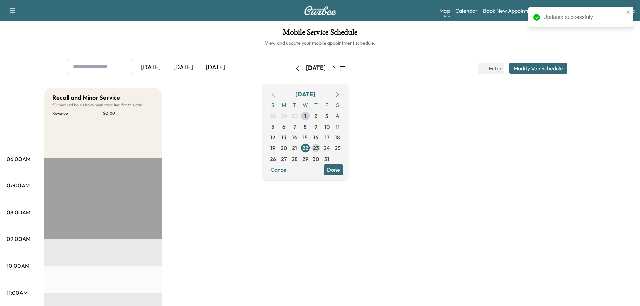
click at [322, 147] on span "23" at bounding box center [316, 148] width 11 height 11
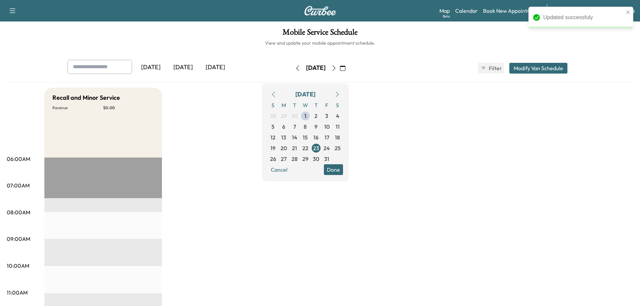
click at [529, 70] on button "Modify Van Schedule" at bounding box center [539, 68] width 58 height 11
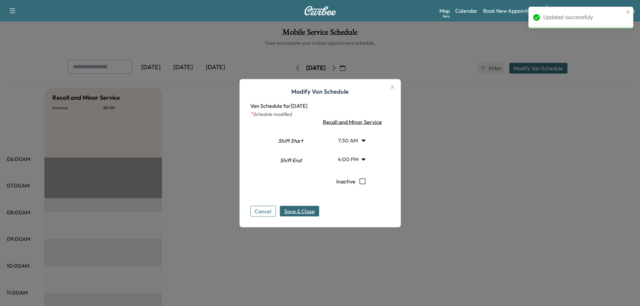
click at [353, 139] on body "Updated successfuly Support Log Out Map Beta Calendar Book New Appointment Sant…" at bounding box center [320, 153] width 640 height 306
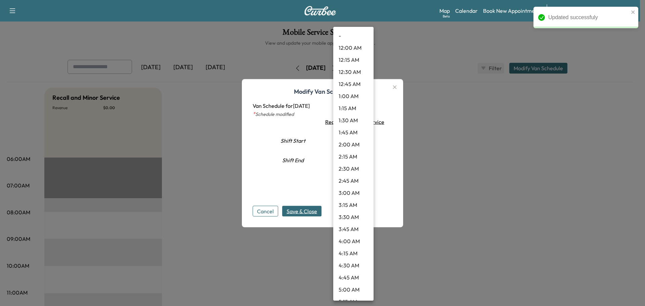
scroll to position [247, 0]
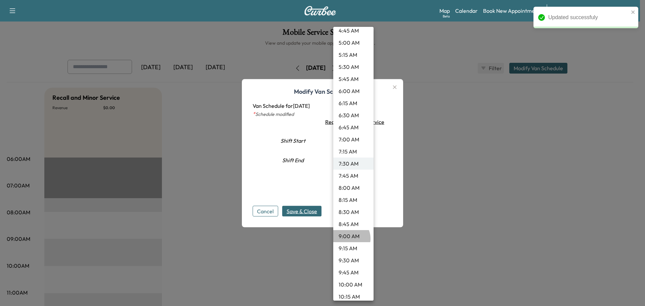
click at [349, 239] on li "9:00 AM" at bounding box center [353, 236] width 40 height 12
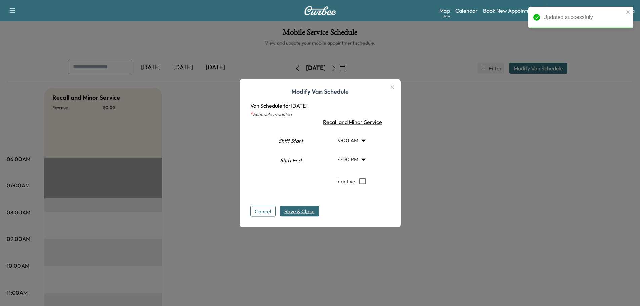
click at [308, 212] on span "Save & Close" at bounding box center [299, 211] width 31 height 8
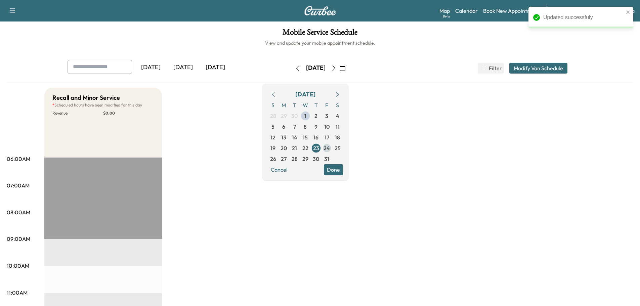
click at [330, 150] on span "24" at bounding box center [327, 148] width 6 height 8
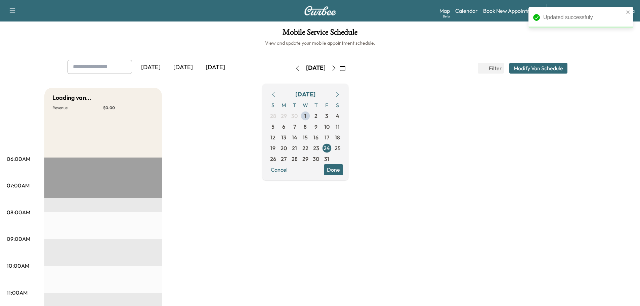
click at [525, 65] on button "Modify Van Schedule" at bounding box center [539, 68] width 58 height 11
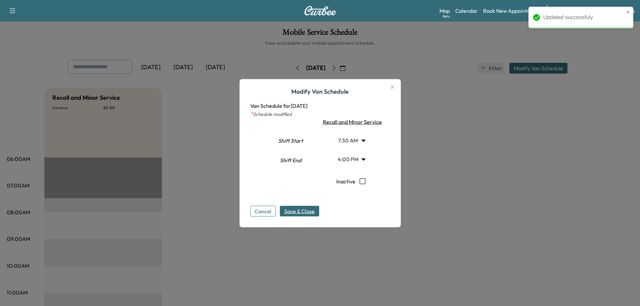
click at [345, 138] on body "Updated successfuly Support Log Out Map Beta Calendar Book New Appointment Sant…" at bounding box center [320, 153] width 640 height 306
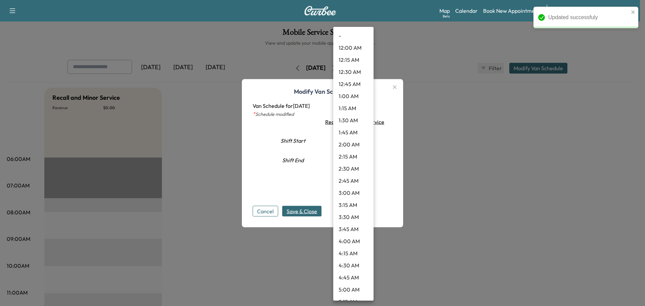
scroll to position [247, 0]
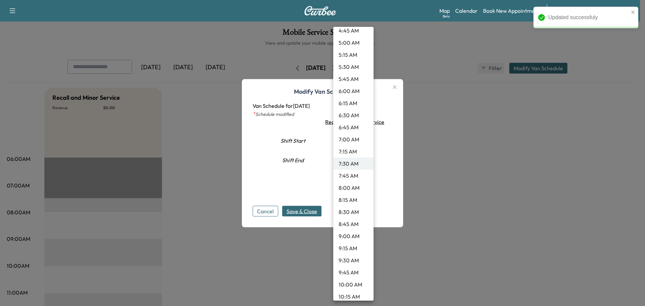
click at [348, 236] on li "9:00 AM" at bounding box center [353, 236] width 40 height 12
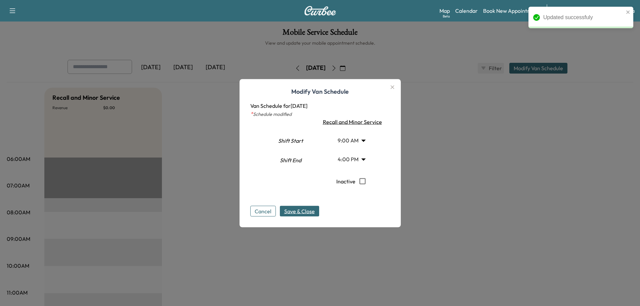
click at [303, 213] on span "Save & Close" at bounding box center [299, 211] width 31 height 8
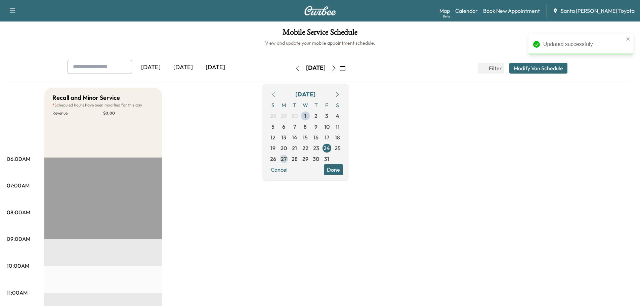
click at [287, 158] on span "27" at bounding box center [284, 159] width 6 height 8
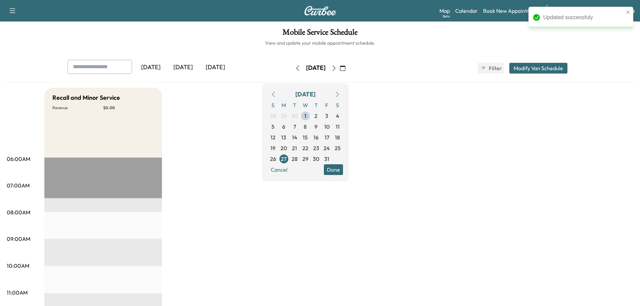
click at [537, 72] on button "Modify Van Schedule" at bounding box center [539, 68] width 58 height 11
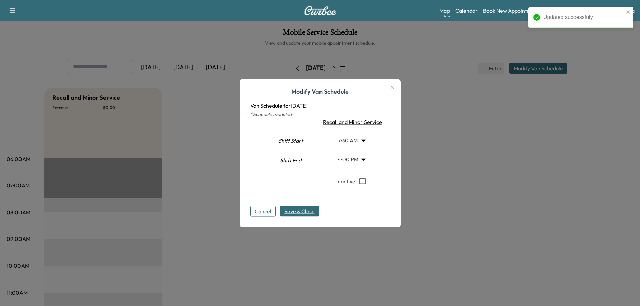
click at [360, 141] on body "Updated successfuly Support Log Out Map Beta Calendar Book New Appointment Sant…" at bounding box center [320, 153] width 640 height 306
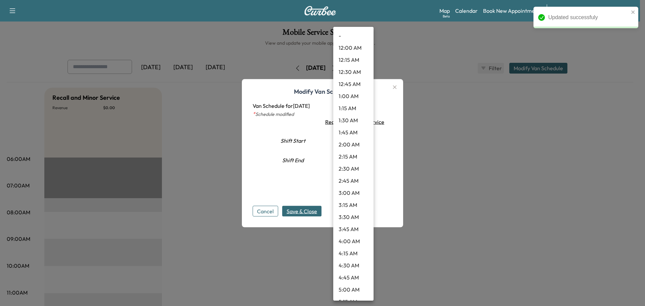
scroll to position [247, 0]
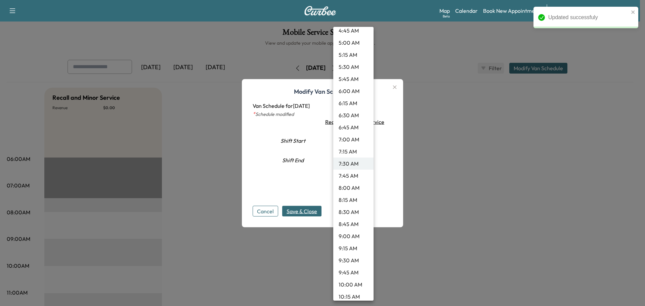
click at [351, 238] on li "9:00 AM" at bounding box center [353, 236] width 40 height 12
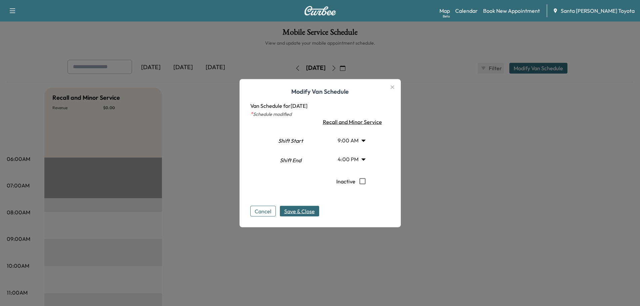
click at [311, 209] on span "Save & Close" at bounding box center [299, 211] width 31 height 8
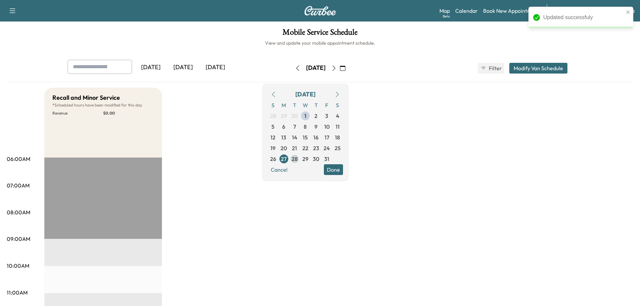
click at [298, 158] on span "28" at bounding box center [295, 159] width 6 height 8
type input "***"
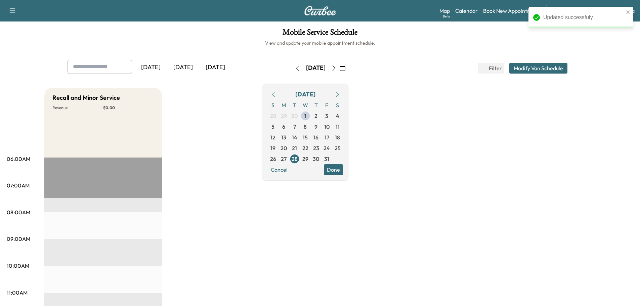
click at [551, 69] on button "Modify Van Schedule" at bounding box center [539, 68] width 58 height 11
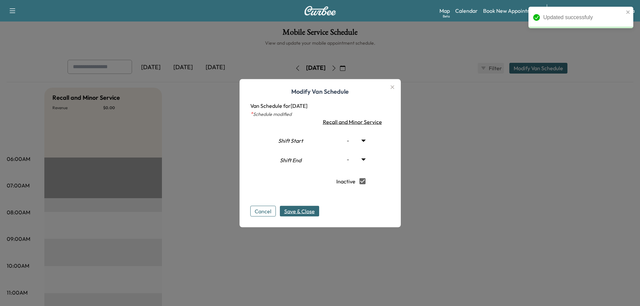
click at [315, 211] on span "Save & Close" at bounding box center [299, 211] width 31 height 8
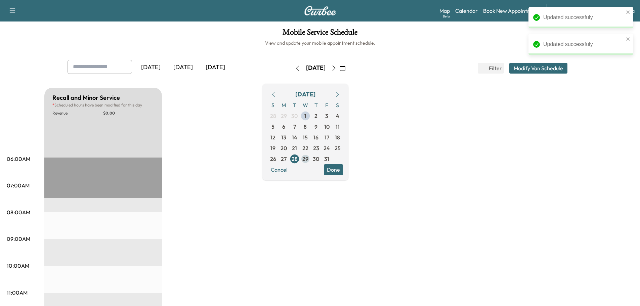
click at [309, 157] on span "29" at bounding box center [306, 159] width 6 height 8
type input "***"
type input "**"
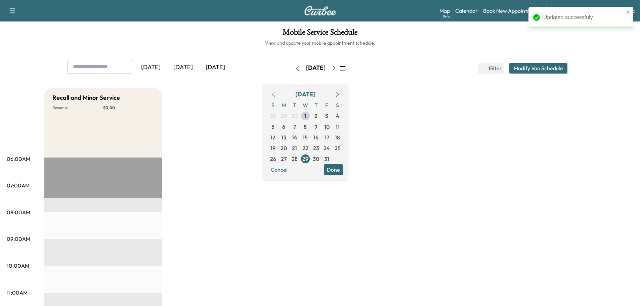
click at [542, 69] on button "Modify Van Schedule" at bounding box center [539, 68] width 58 height 11
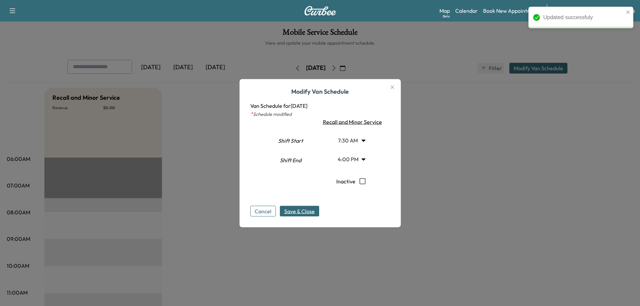
click at [354, 138] on body "Updated successfuly Support Log Out Map Beta Calendar Book New Appointment Sant…" at bounding box center [320, 153] width 640 height 306
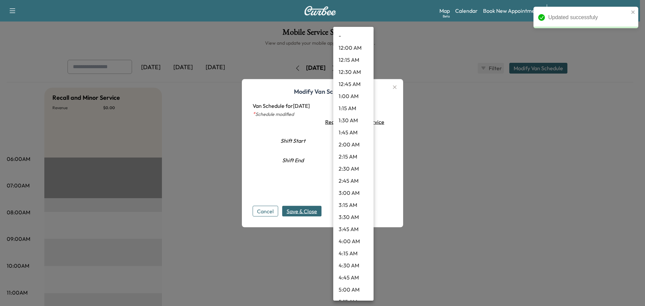
scroll to position [247, 0]
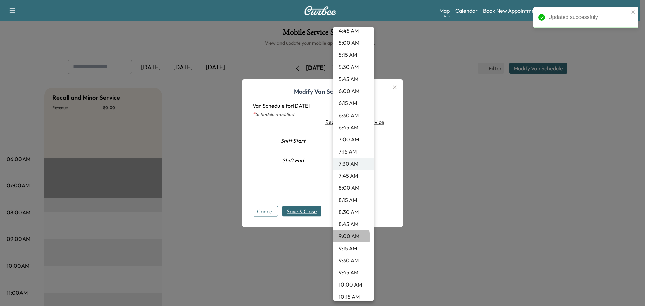
click at [343, 237] on li "9:00 AM" at bounding box center [353, 236] width 40 height 12
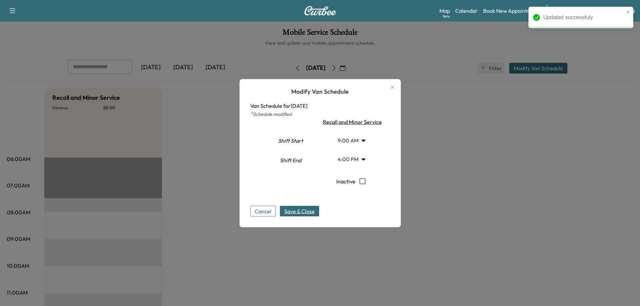
click at [304, 213] on span "Save & Close" at bounding box center [299, 211] width 31 height 8
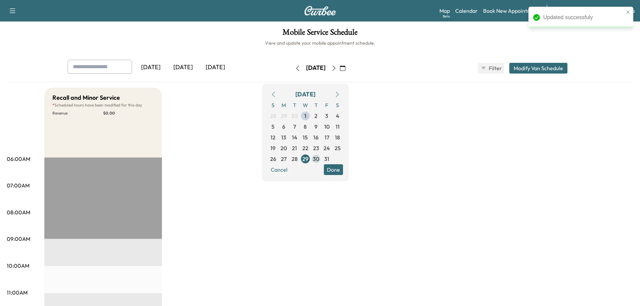
click at [319, 157] on span "30" at bounding box center [316, 159] width 6 height 8
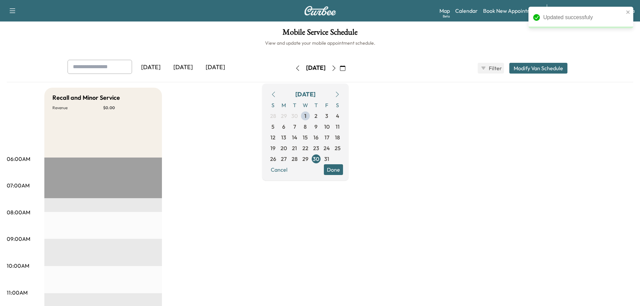
click at [528, 68] on button "Modify Van Schedule" at bounding box center [539, 68] width 58 height 11
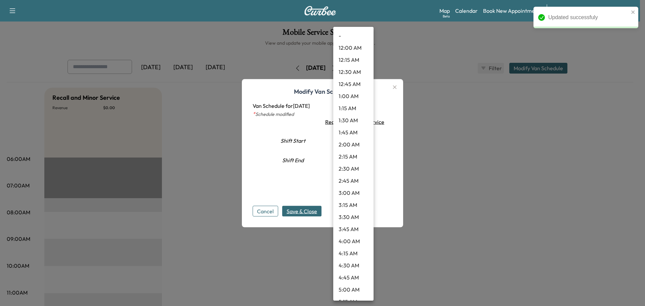
click at [361, 140] on body "Updated successfuly Support Log Out Map Beta Calendar Book New Appointment Sant…" at bounding box center [322, 153] width 645 height 306
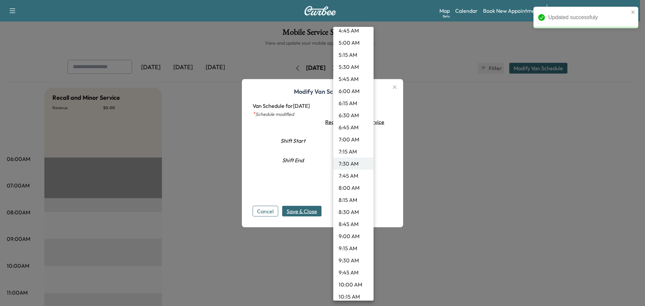
click at [344, 238] on li "9:00 AM" at bounding box center [353, 236] width 40 height 12
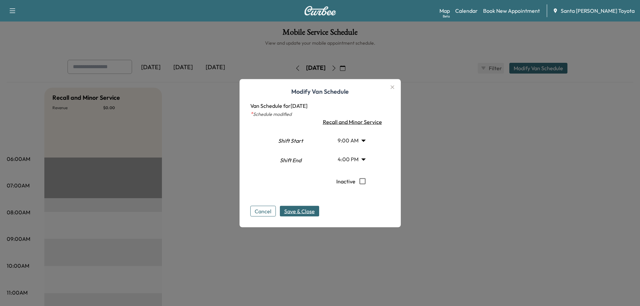
click at [299, 213] on span "Save & Close" at bounding box center [299, 211] width 31 height 8
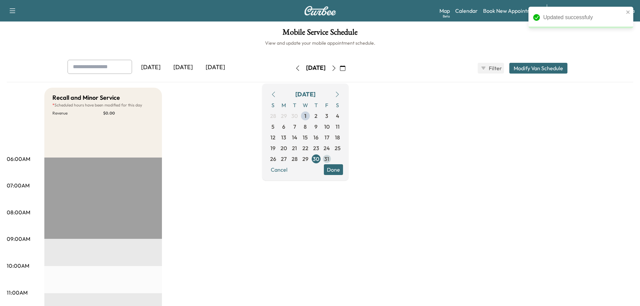
click at [329, 158] on span "31" at bounding box center [326, 159] width 5 height 8
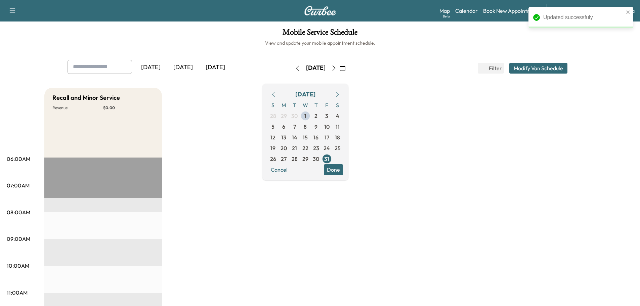
click at [535, 65] on button "Modify Van Schedule" at bounding box center [539, 68] width 58 height 11
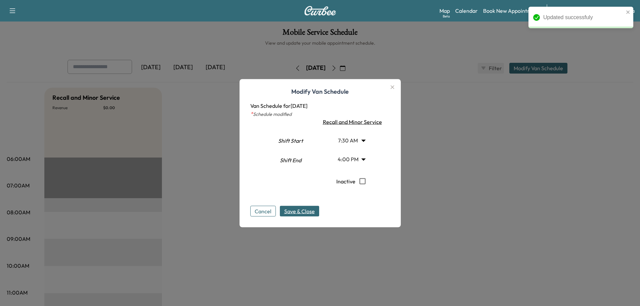
click at [363, 143] on body "Updated successfuly Support Log Out Map Beta Calendar Book New Appointment Sant…" at bounding box center [320, 153] width 640 height 306
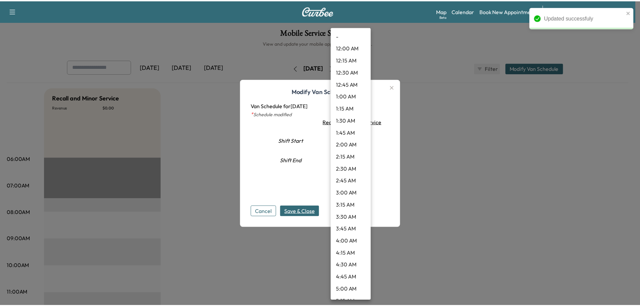
scroll to position [247, 0]
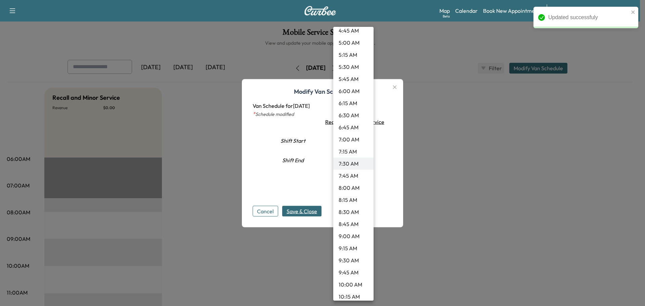
click at [346, 236] on li "9:00 AM" at bounding box center [353, 236] width 40 height 12
type input "*"
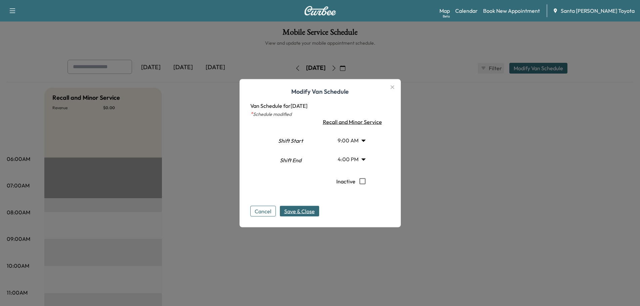
click at [308, 212] on span "Save & Close" at bounding box center [299, 211] width 31 height 8
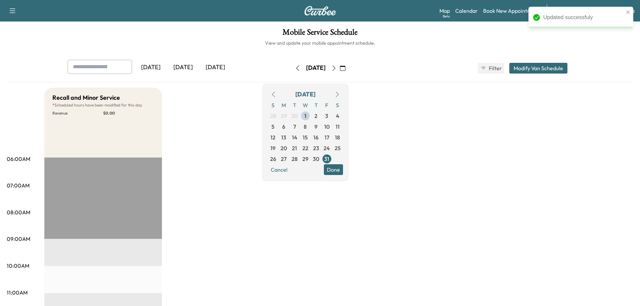
click at [343, 166] on button "Done" at bounding box center [333, 169] width 19 height 11
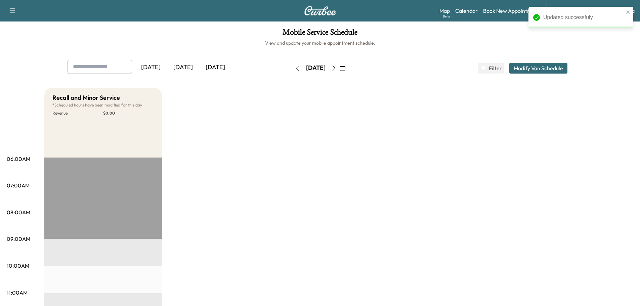
click at [346, 69] on icon "button" at bounding box center [342, 68] width 5 height 5
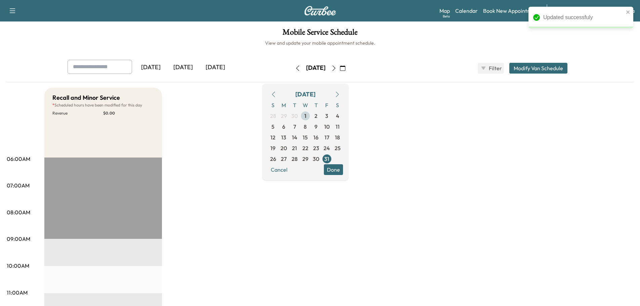
click at [307, 116] on span "1" at bounding box center [306, 116] width 2 height 8
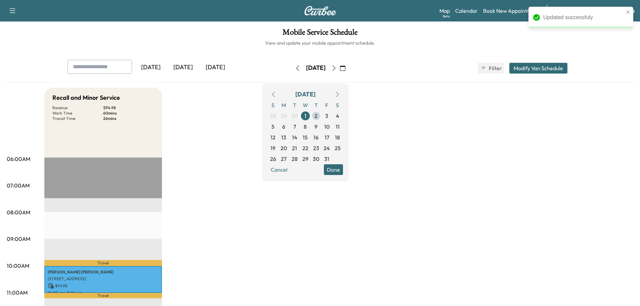
click at [318, 115] on span "2" at bounding box center [316, 116] width 3 height 8
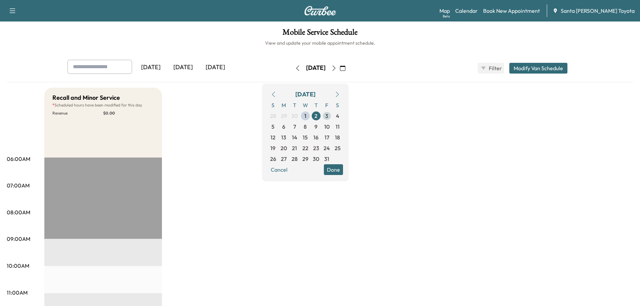
click at [332, 116] on span "3" at bounding box center [327, 116] width 11 height 11
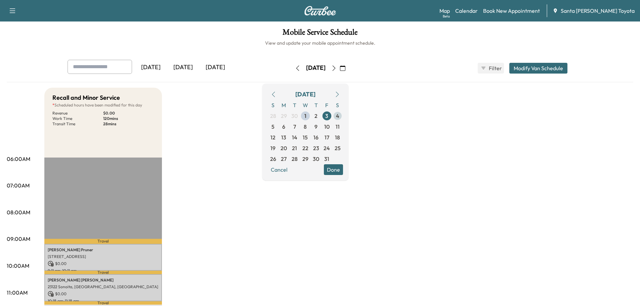
click at [343, 116] on span "4" at bounding box center [337, 116] width 11 height 11
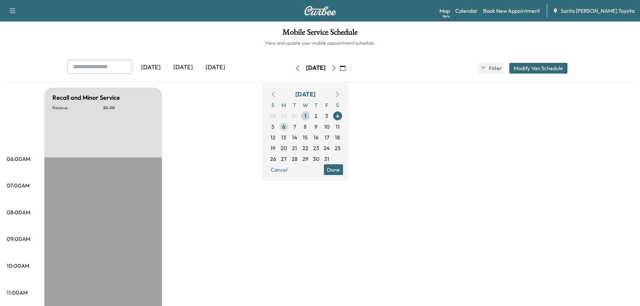
click at [285, 129] on span "6" at bounding box center [283, 127] width 3 height 8
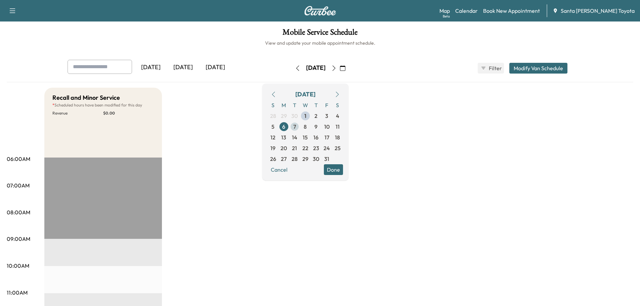
click at [300, 129] on span "7" at bounding box center [294, 126] width 11 height 11
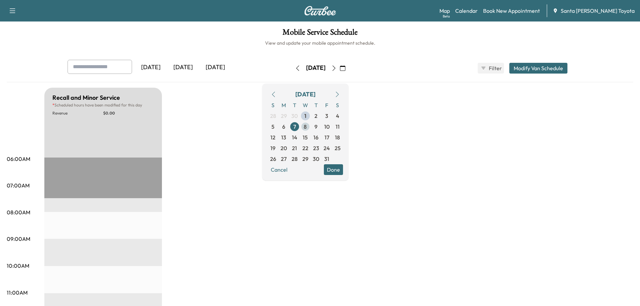
click at [311, 126] on span "8" at bounding box center [305, 126] width 11 height 11
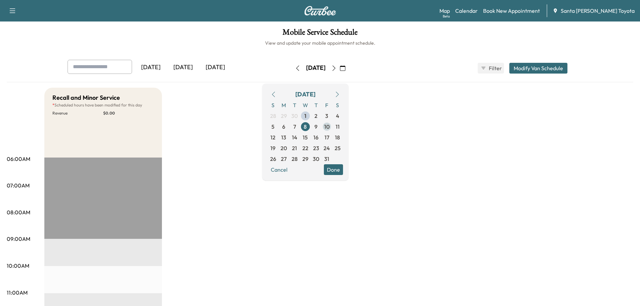
click at [332, 126] on span "10" at bounding box center [327, 126] width 11 height 11
click at [343, 127] on span "11" at bounding box center [337, 126] width 11 height 11
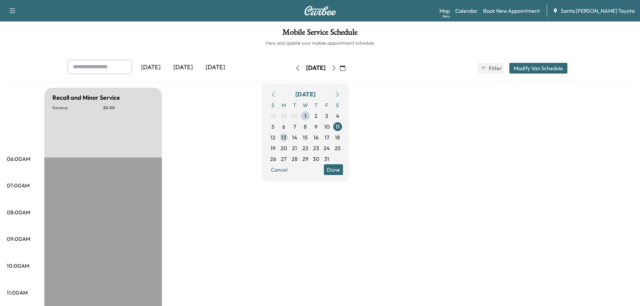
click at [289, 136] on span "13" at bounding box center [284, 137] width 11 height 11
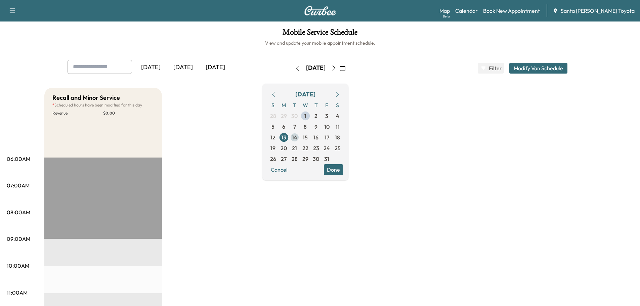
click at [300, 138] on span "14" at bounding box center [294, 137] width 11 height 11
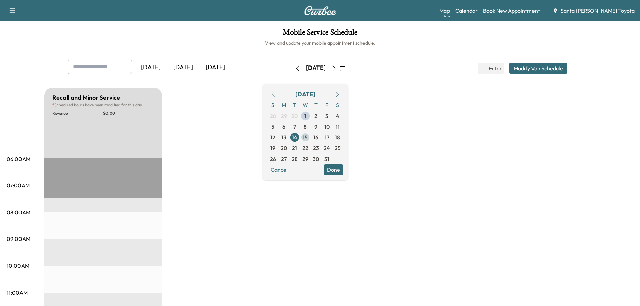
click at [311, 137] on span "15" at bounding box center [305, 137] width 11 height 11
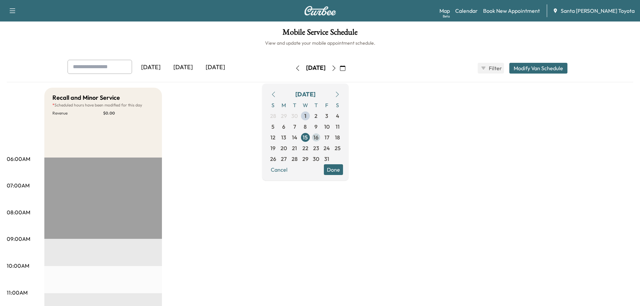
click at [322, 133] on span "16" at bounding box center [316, 137] width 11 height 11
click at [329, 138] on span "17" at bounding box center [327, 137] width 5 height 8
click at [340, 140] on span "18" at bounding box center [337, 137] width 5 height 8
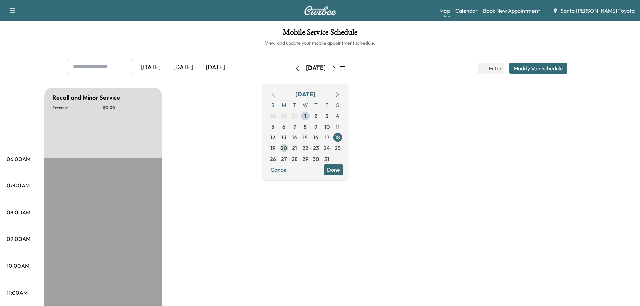
click at [289, 147] on span "20" at bounding box center [284, 148] width 11 height 11
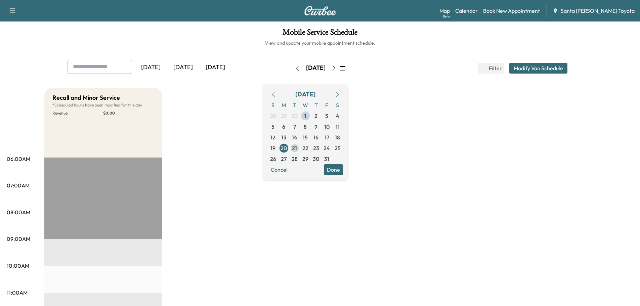
click at [297, 149] on span "21" at bounding box center [294, 148] width 5 height 8
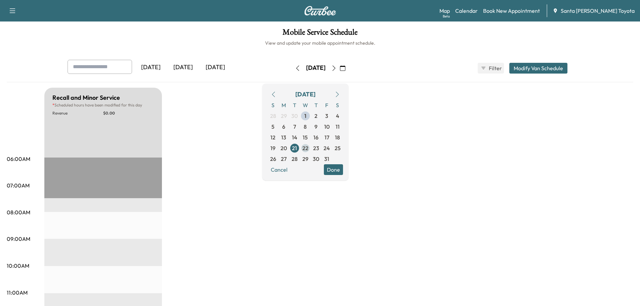
click at [309, 146] on span "22" at bounding box center [306, 148] width 6 height 8
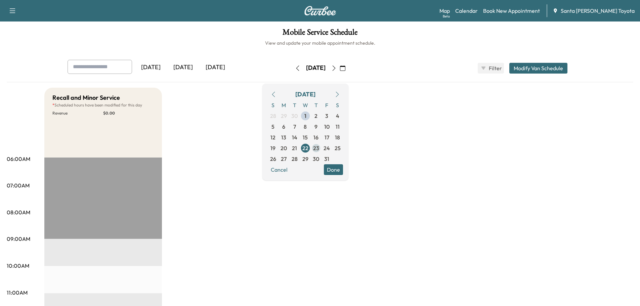
click at [319, 146] on span "23" at bounding box center [316, 148] width 6 height 8
click at [330, 151] on span "24" at bounding box center [327, 148] width 6 height 8
click at [343, 147] on span "25" at bounding box center [337, 148] width 11 height 11
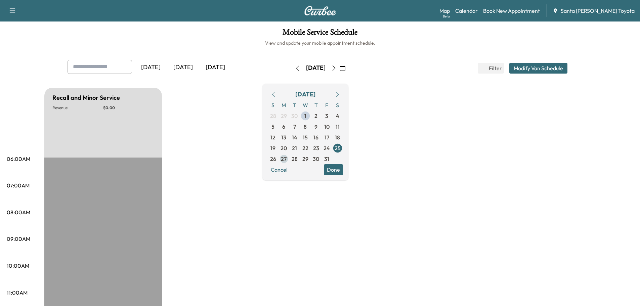
click at [289, 159] on span "27" at bounding box center [284, 159] width 11 height 11
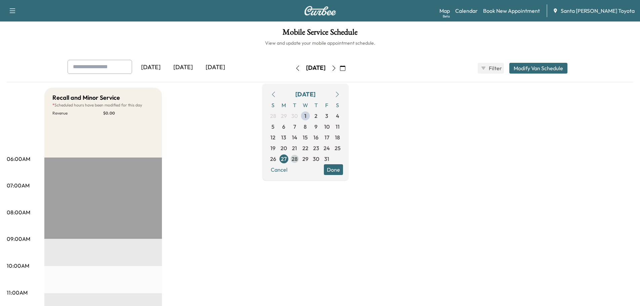
click at [300, 162] on span "28" at bounding box center [294, 159] width 11 height 11
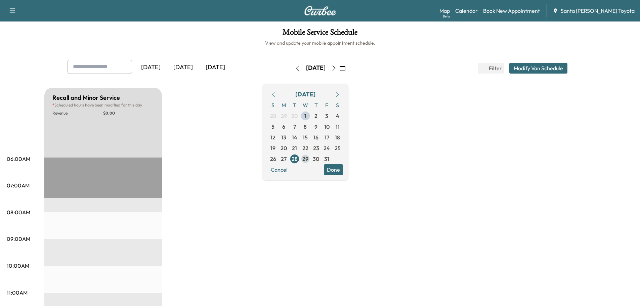
click at [309, 158] on span "29" at bounding box center [306, 159] width 6 height 8
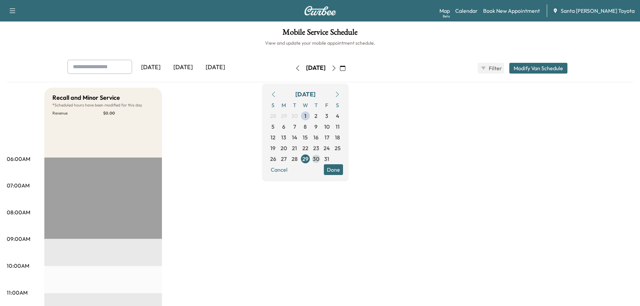
click at [319, 157] on span "30" at bounding box center [316, 159] width 6 height 8
click at [332, 156] on span "31" at bounding box center [327, 159] width 11 height 11
click at [343, 167] on button "Done" at bounding box center [333, 169] width 19 height 11
